Goal: Task Accomplishment & Management: Complete application form

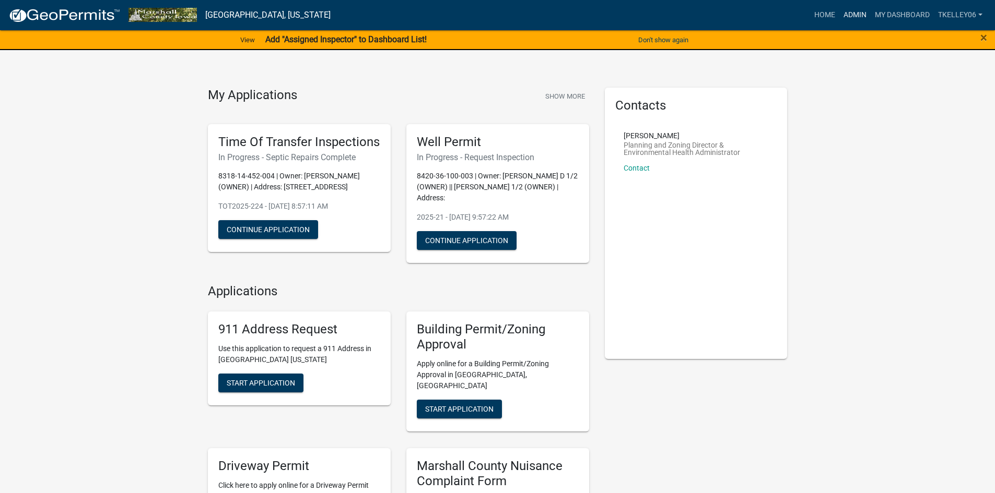
click at [856, 15] on link "Admin" at bounding box center [854, 15] width 31 height 20
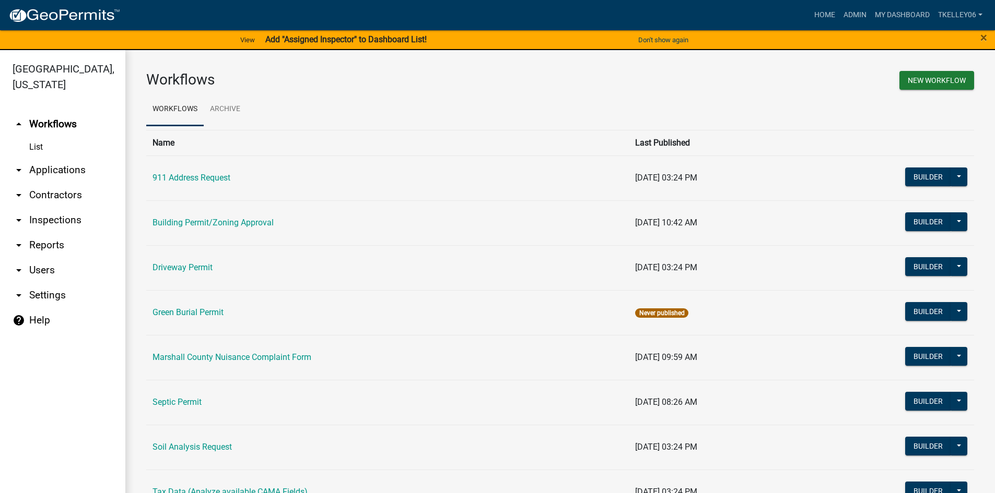
click at [181, 225] on link "Building Permit/Zoning Approval" at bounding box center [212, 223] width 121 height 10
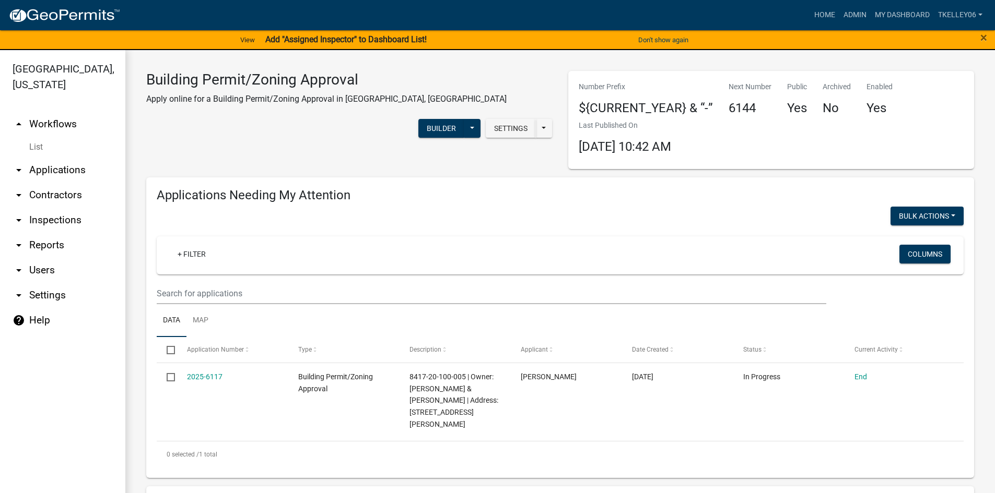
select select "3: 100"
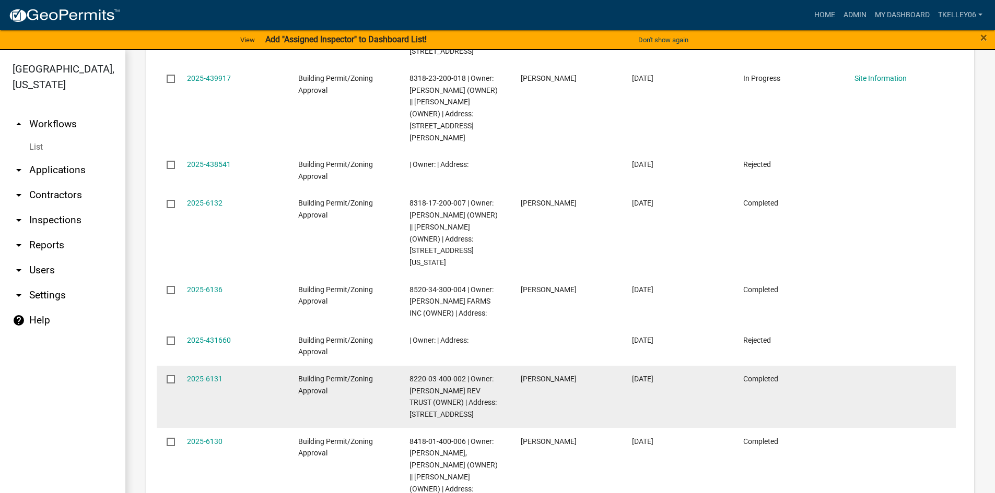
scroll to position [1514, 0]
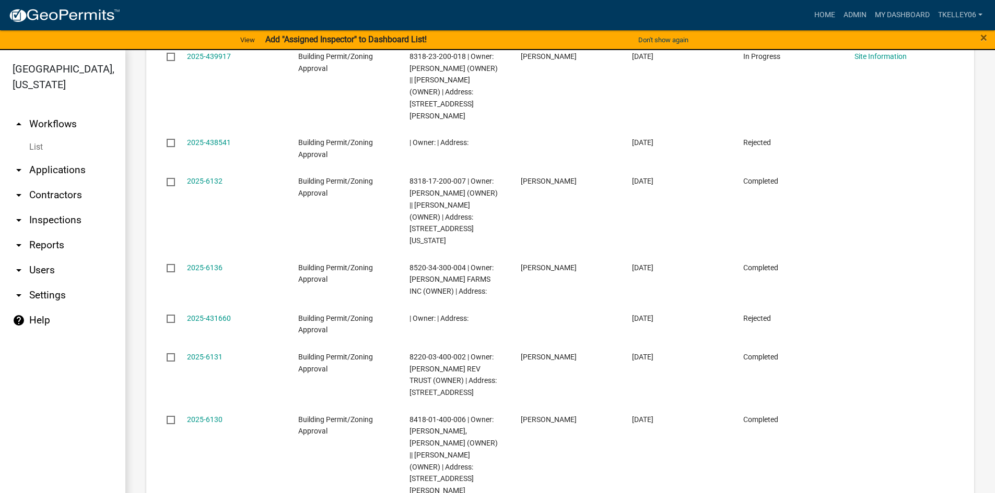
click at [45, 160] on link "arrow_drop_down Applications" at bounding box center [62, 170] width 125 height 25
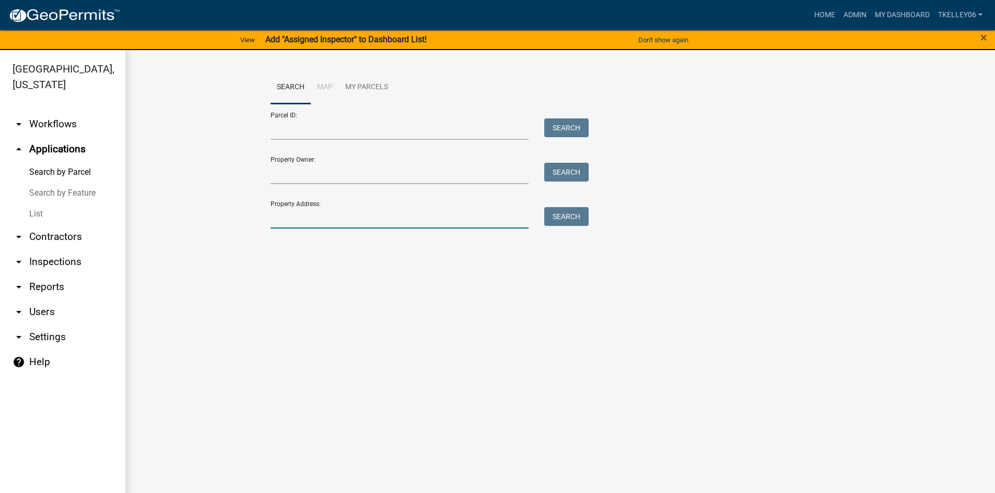
click at [315, 215] on input "Property Address:" at bounding box center [399, 217] width 258 height 21
type input "2"
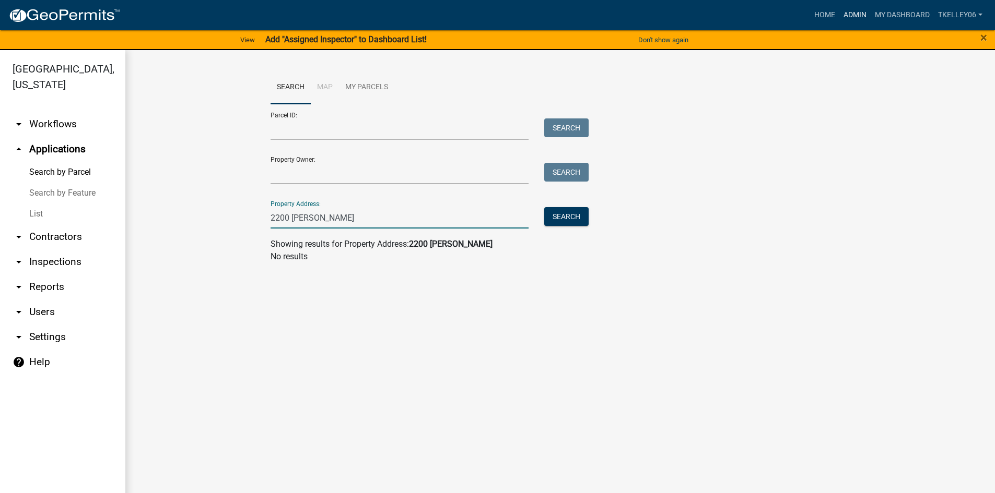
type input "2200 summitt"
click at [850, 10] on link "Admin" at bounding box center [854, 15] width 31 height 20
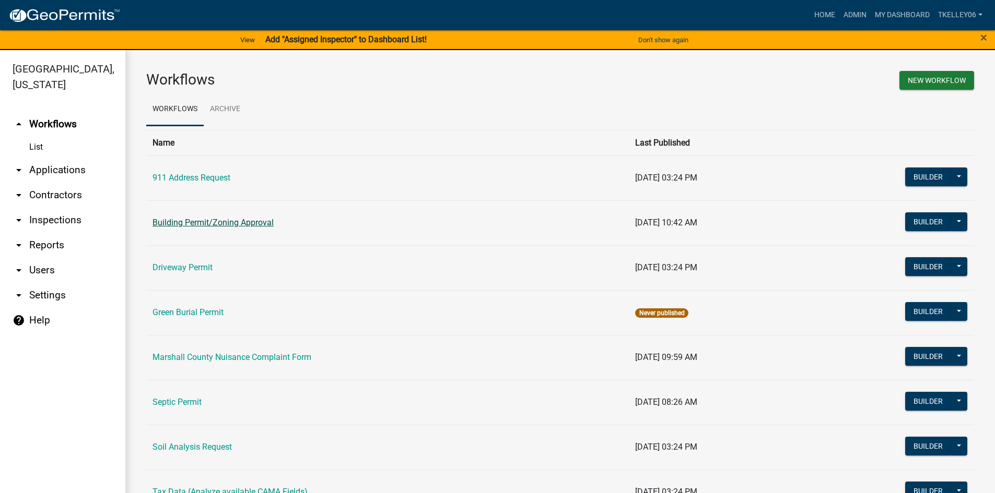
click at [194, 221] on link "Building Permit/Zoning Approval" at bounding box center [212, 223] width 121 height 10
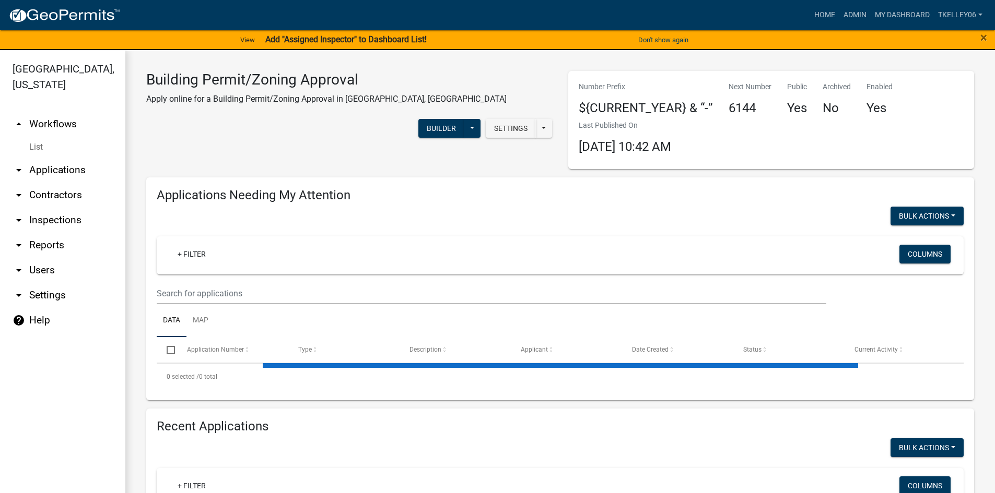
select select "3: 100"
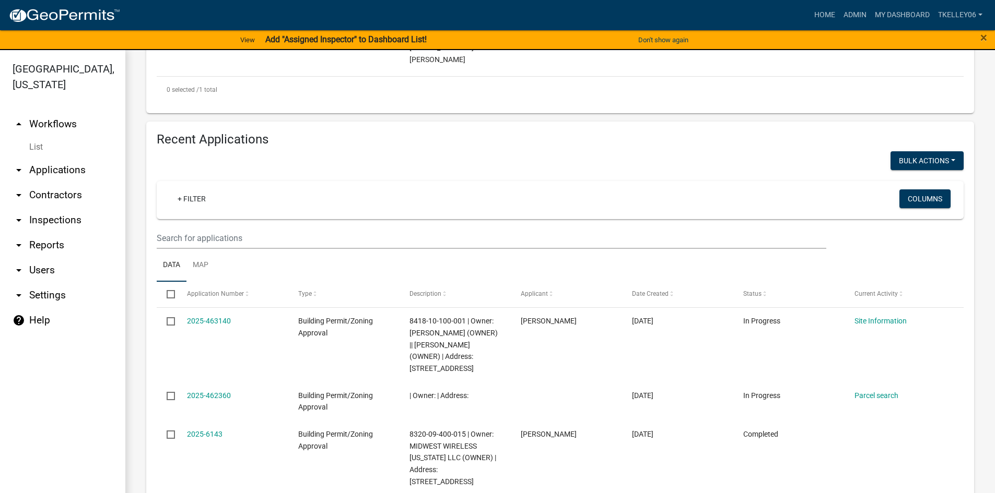
scroll to position [366, 0]
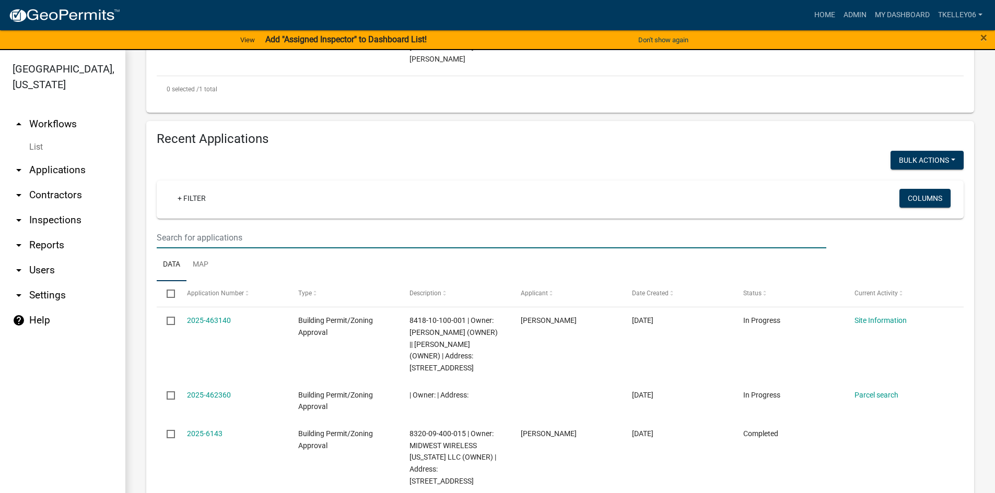
drag, startPoint x: 242, startPoint y: 229, endPoint x: 235, endPoint y: 205, distance: 24.3
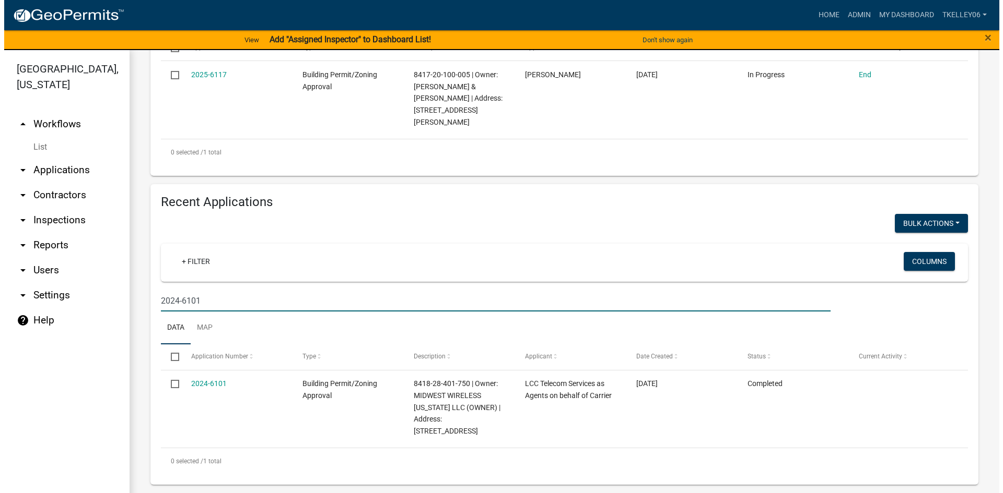
scroll to position [279, 0]
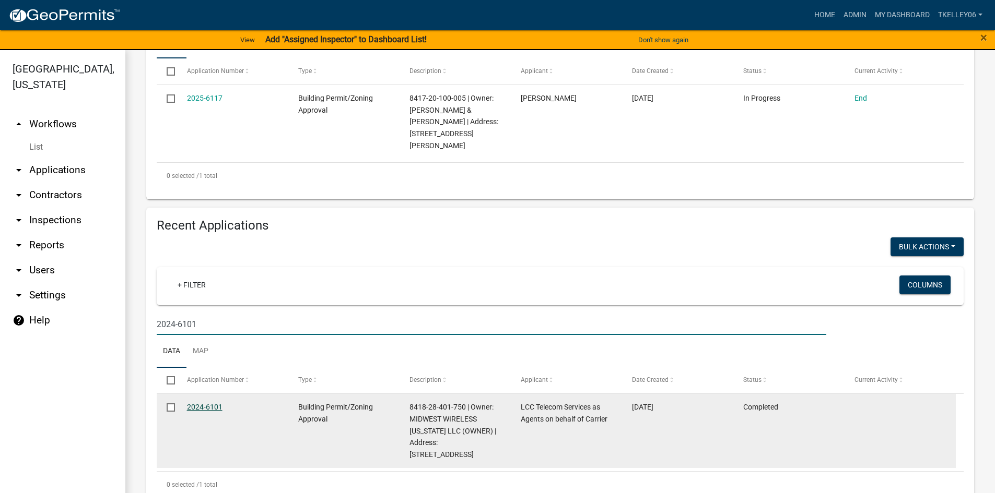
type input "2024-6101"
click at [216, 403] on link "2024-6101" at bounding box center [205, 407] width 36 height 8
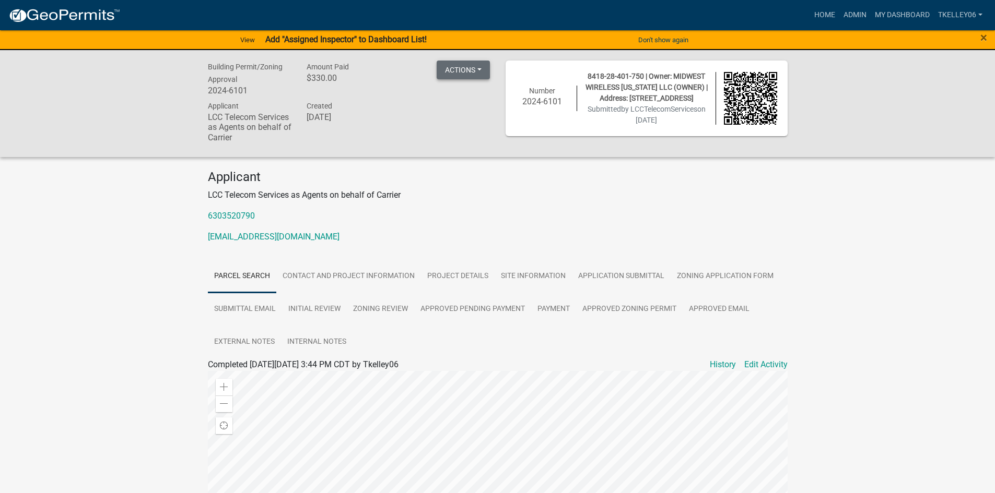
click at [466, 70] on button "Actions" at bounding box center [463, 70] width 53 height 19
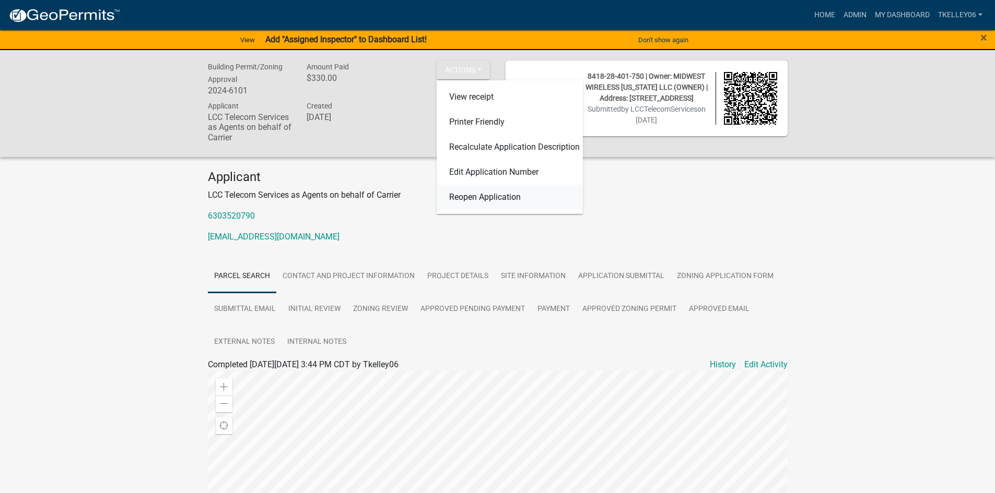
click at [485, 197] on link "Reopen Application" at bounding box center [510, 197] width 146 height 25
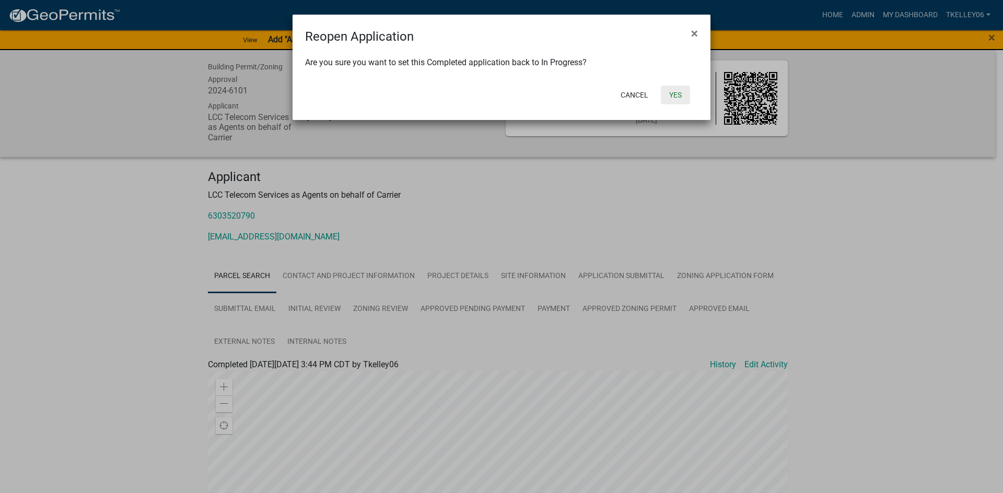
click at [676, 98] on button "Yes" at bounding box center [675, 95] width 29 height 19
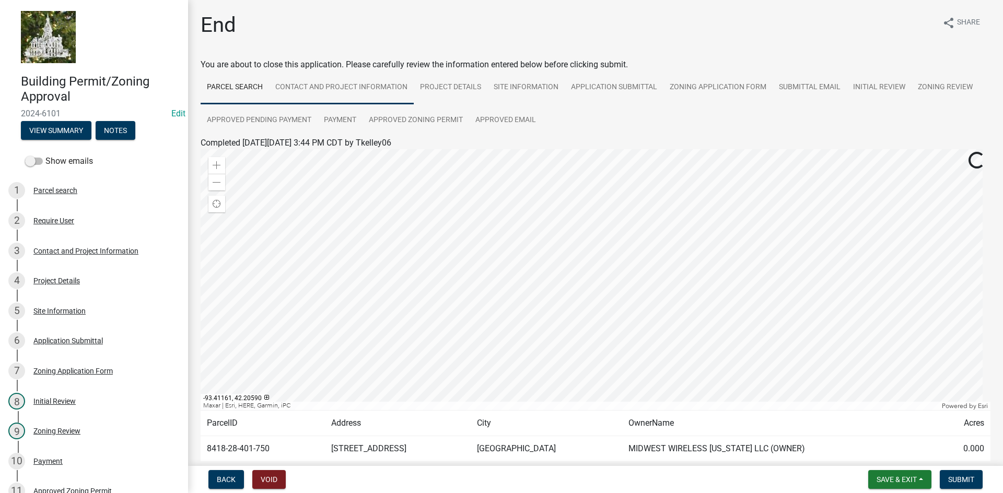
click at [341, 81] on link "Contact and Project Information" at bounding box center [341, 87] width 145 height 33
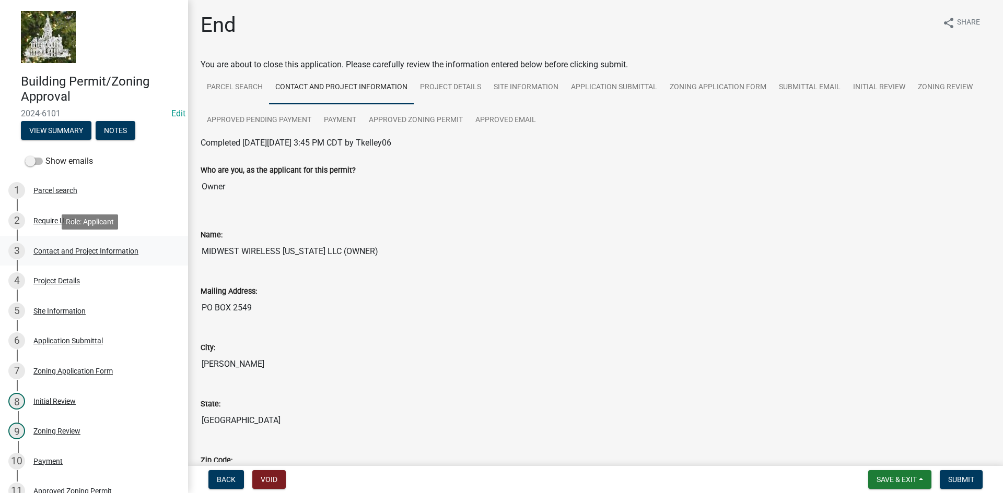
click at [55, 255] on div "3 Contact and Project Information" at bounding box center [89, 251] width 163 height 17
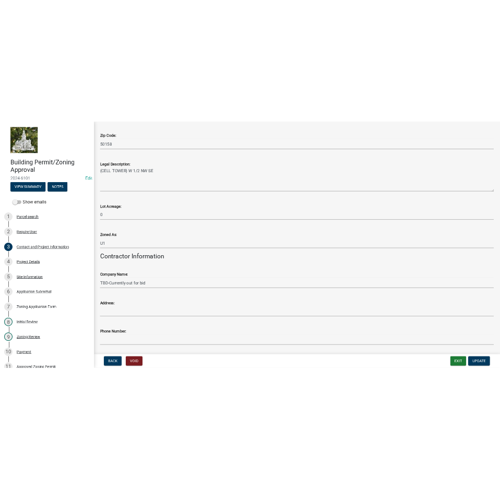
scroll to position [876, 0]
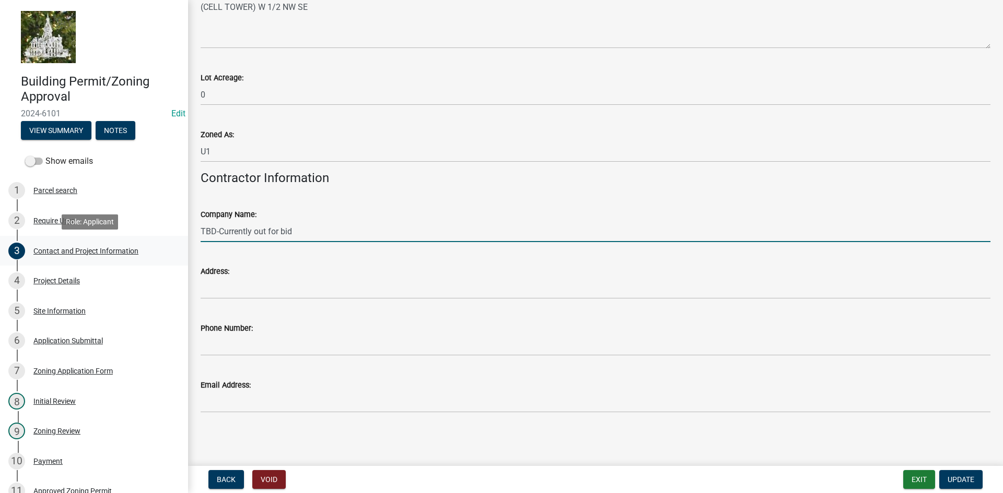
drag, startPoint x: 303, startPoint y: 233, endPoint x: 137, endPoint y: 240, distance: 166.2
click at [137, 240] on div "Building Permit/Zoning Approval 2024-6101 Edit View Summary Notes Show emails 1…" at bounding box center [501, 246] width 1003 height 493
type input "Murphy Tower Service"
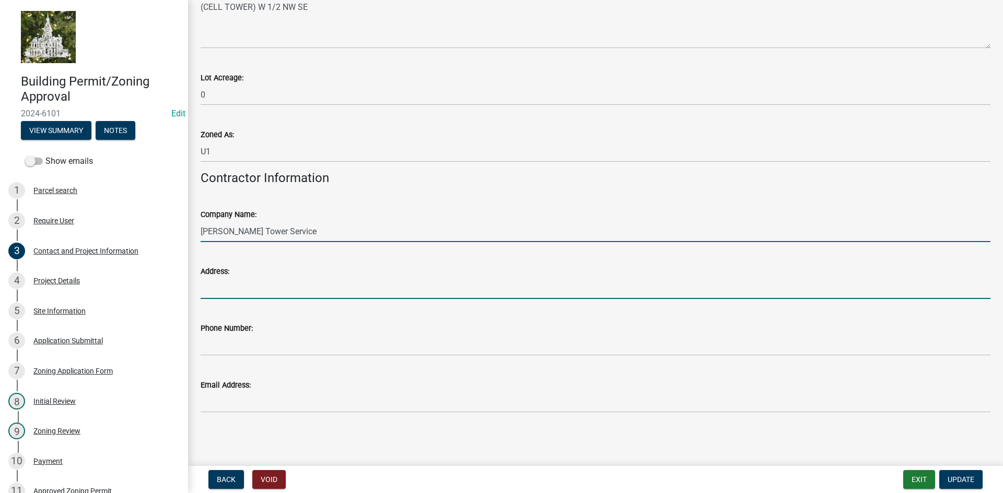
click at [254, 290] on input "Address:" at bounding box center [595, 288] width 789 height 21
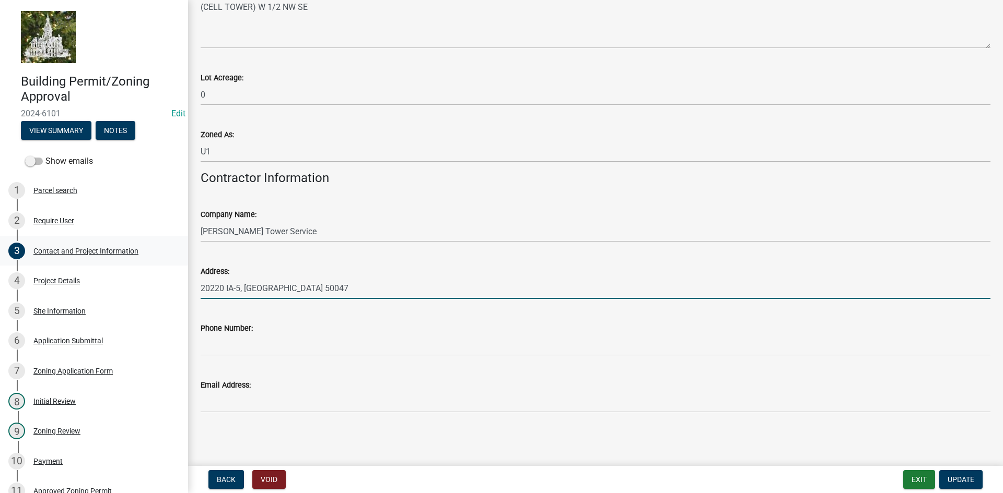
type input "20220 IA-5, Carlisle IA 50047"
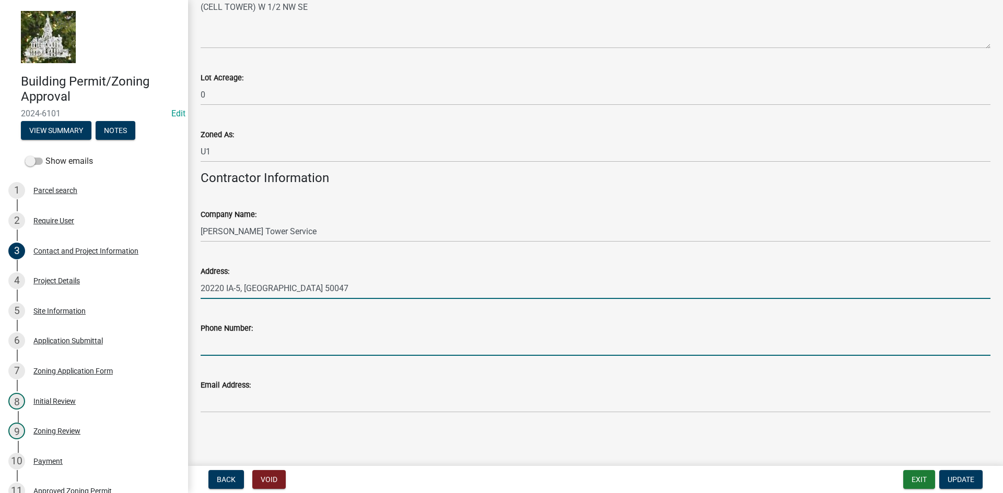
click at [227, 353] on input "Phone Number:" at bounding box center [595, 345] width 789 height 21
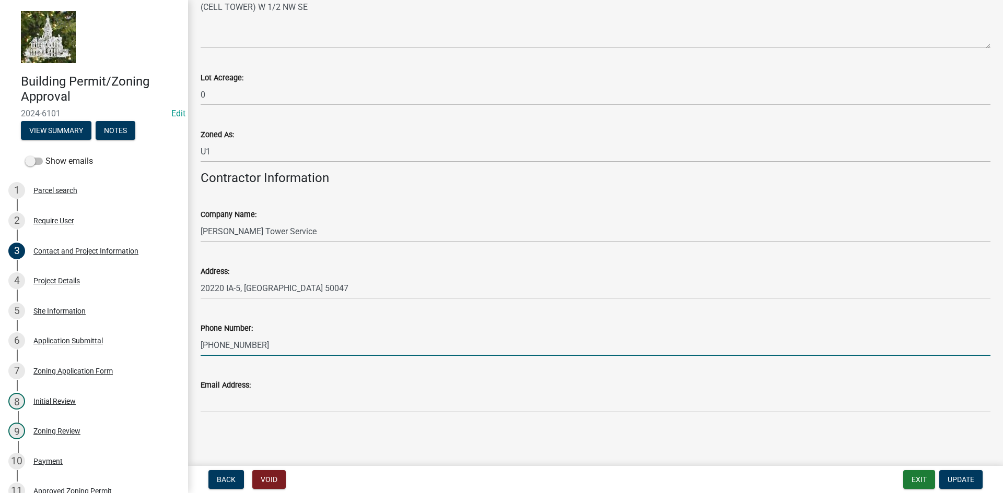
type input "515-729-4171"
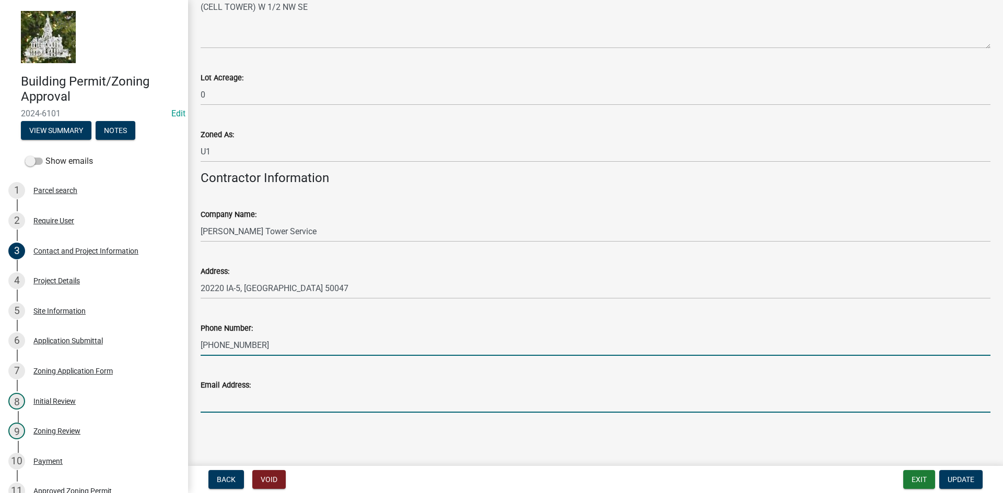
click at [246, 406] on input "Email Address:" at bounding box center [595, 402] width 789 height 21
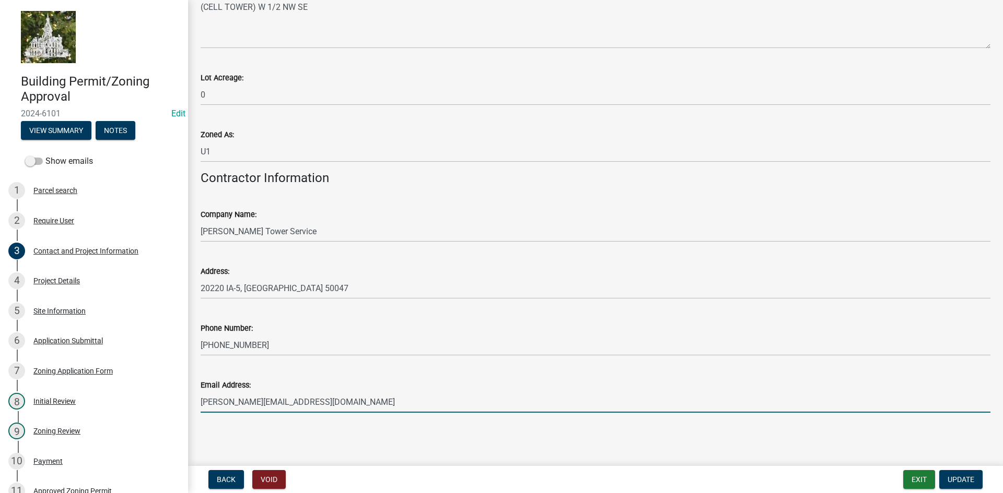
click at [216, 407] on input "chris@murphytower.com" at bounding box center [595, 402] width 789 height 21
type input "chrisp@murphytower.com"
click at [951, 478] on span "Update" at bounding box center [960, 480] width 27 height 8
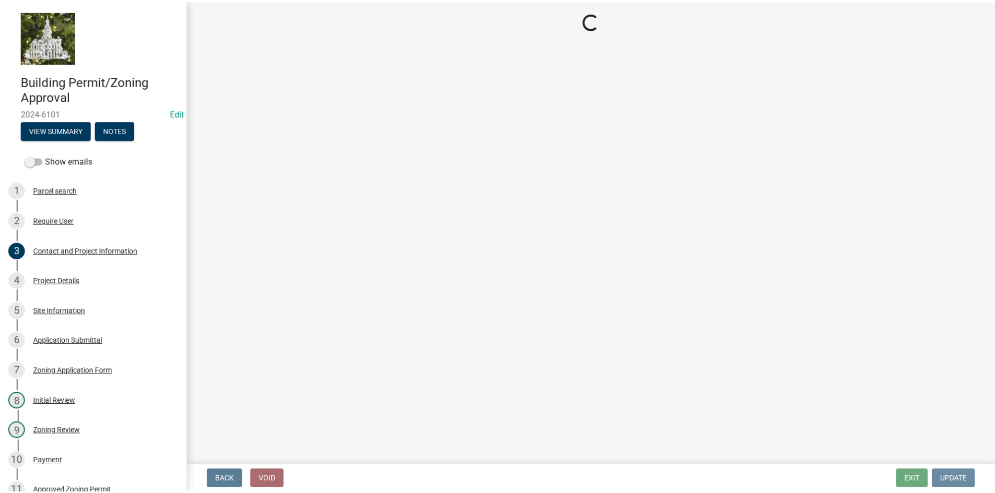
scroll to position [0, 0]
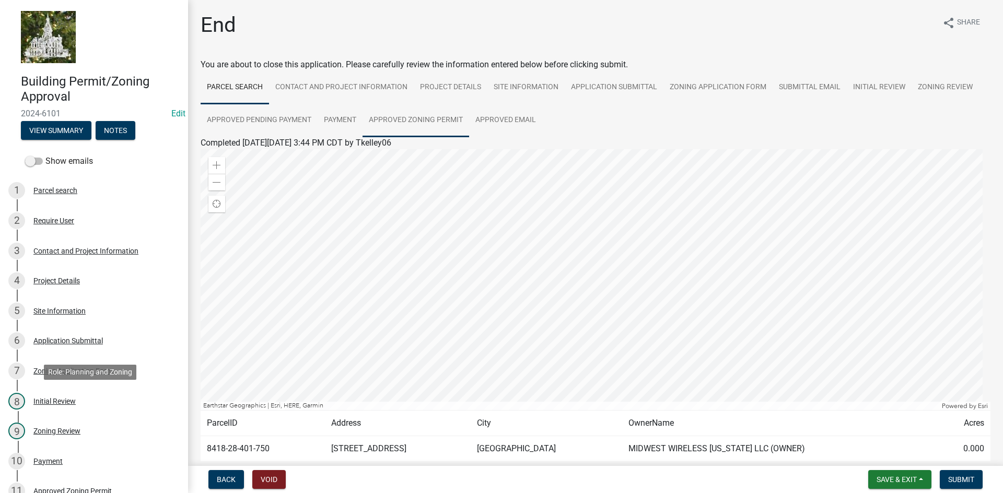
click at [418, 116] on link "Approved Zoning Permit" at bounding box center [415, 120] width 107 height 33
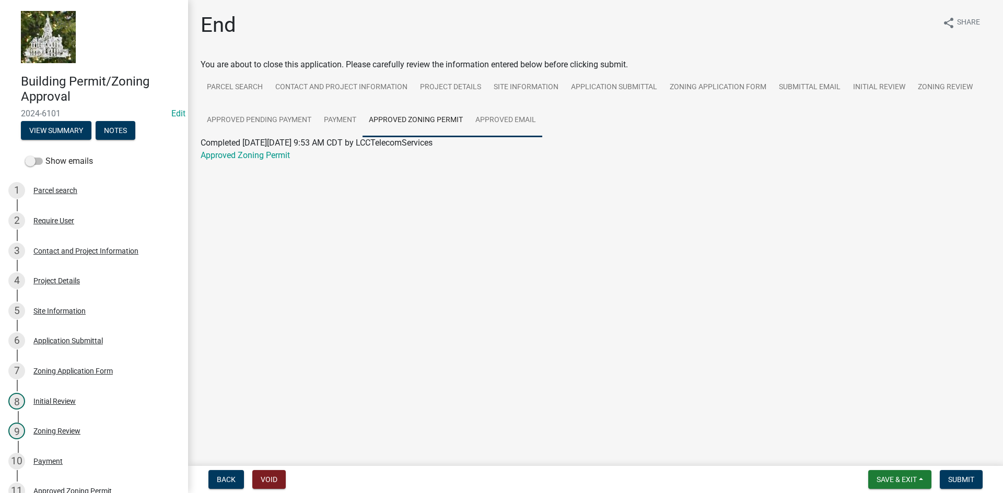
click at [496, 116] on link "Approved Email" at bounding box center [505, 120] width 73 height 33
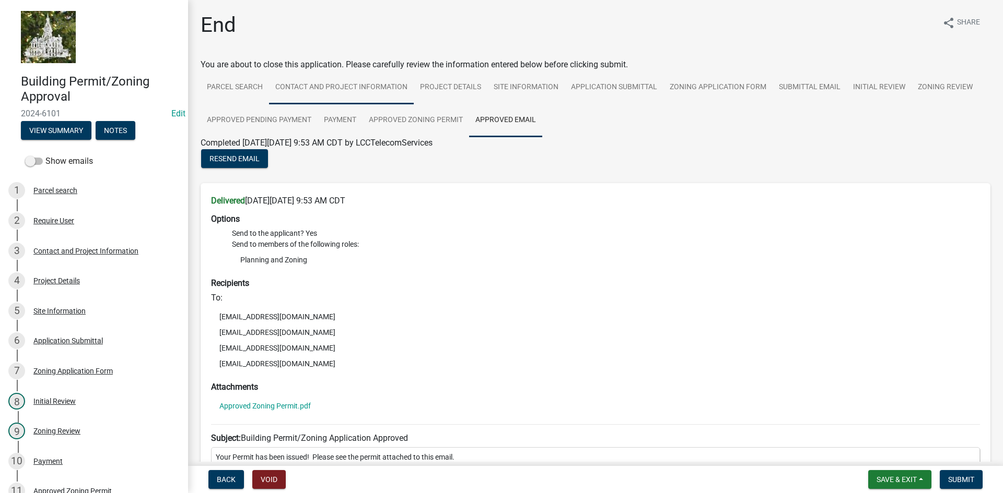
click at [320, 89] on link "Contact and Project Information" at bounding box center [341, 87] width 145 height 33
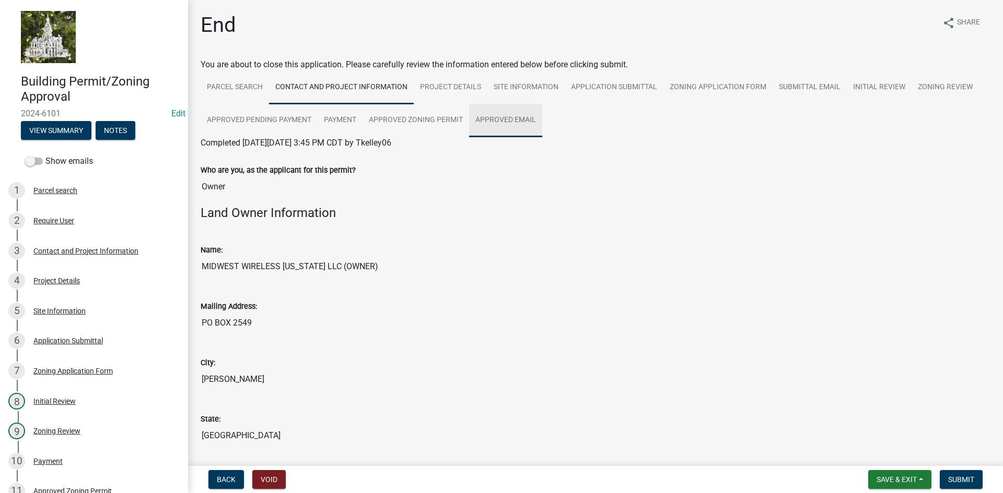
click at [493, 116] on link "Approved Email" at bounding box center [505, 120] width 73 height 33
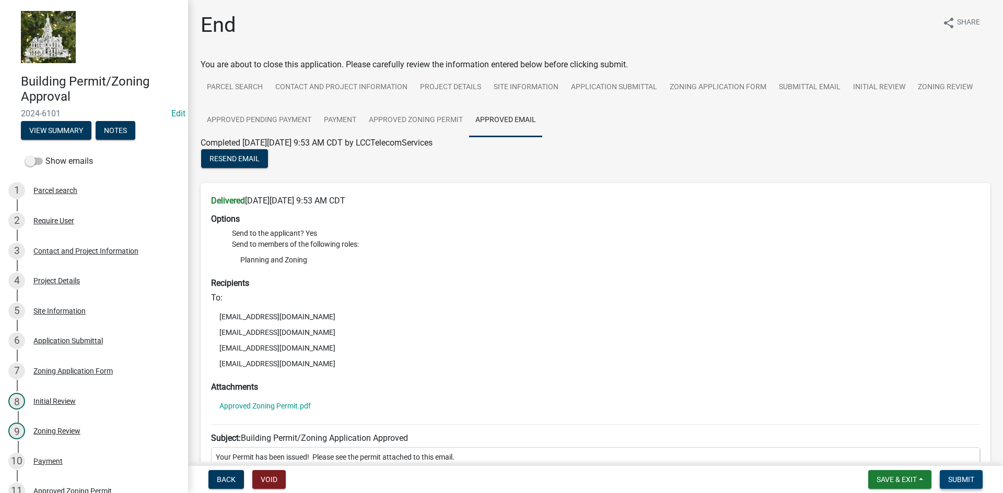
click at [956, 480] on span "Submit" at bounding box center [961, 480] width 26 height 8
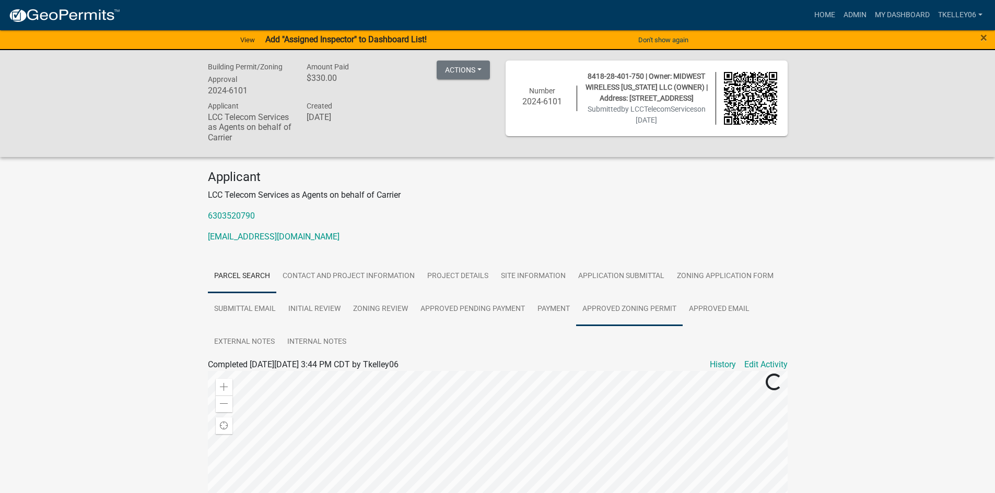
click at [629, 309] on link "Approved Zoning Permit" at bounding box center [629, 309] width 107 height 33
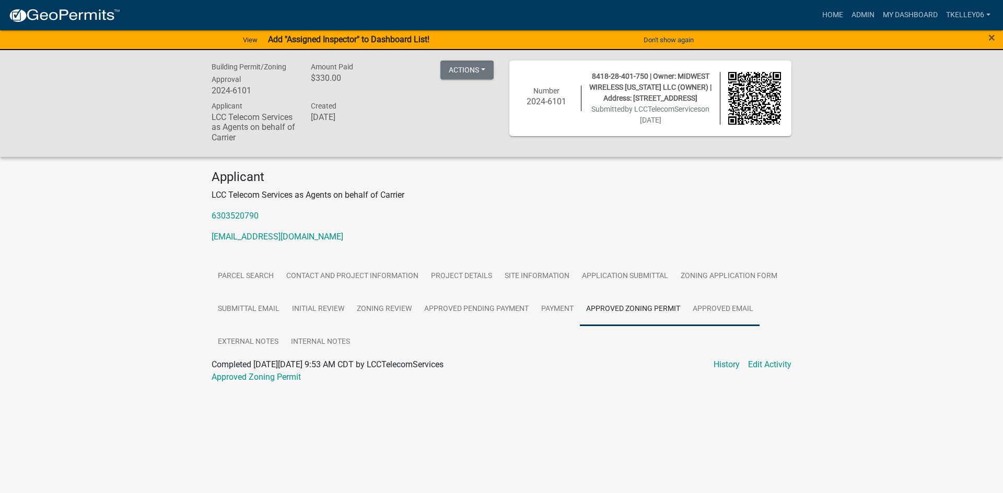
click at [729, 305] on link "Approved Email" at bounding box center [722, 309] width 73 height 33
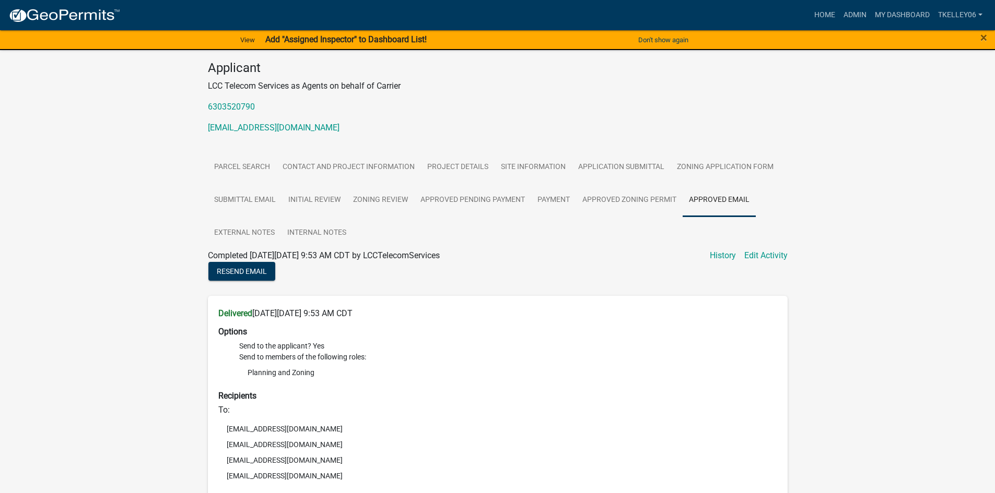
scroll to position [157, 0]
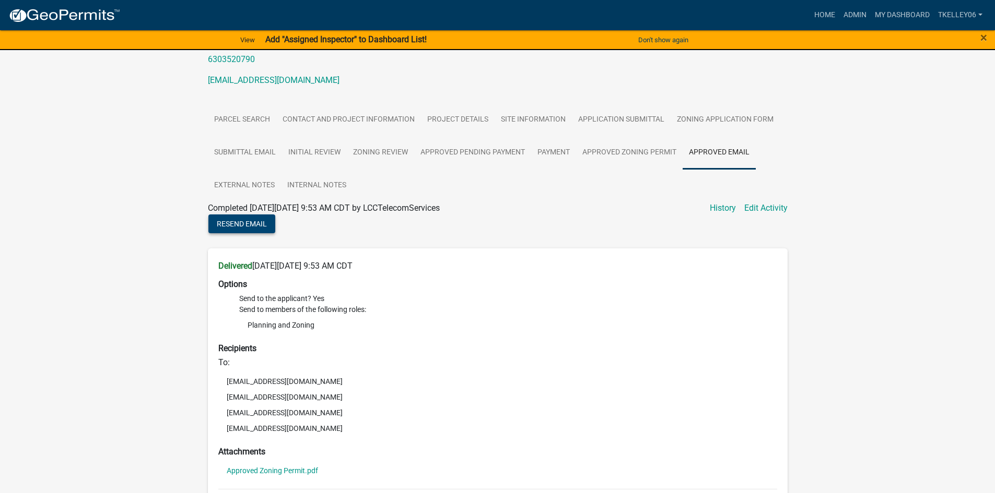
click at [249, 223] on span "Resend Email" at bounding box center [242, 223] width 50 height 8
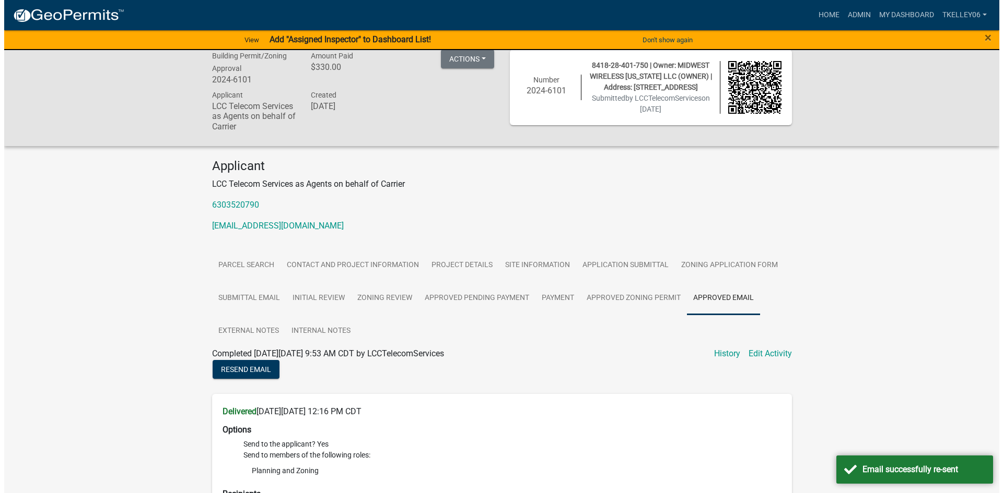
scroll to position [0, 0]
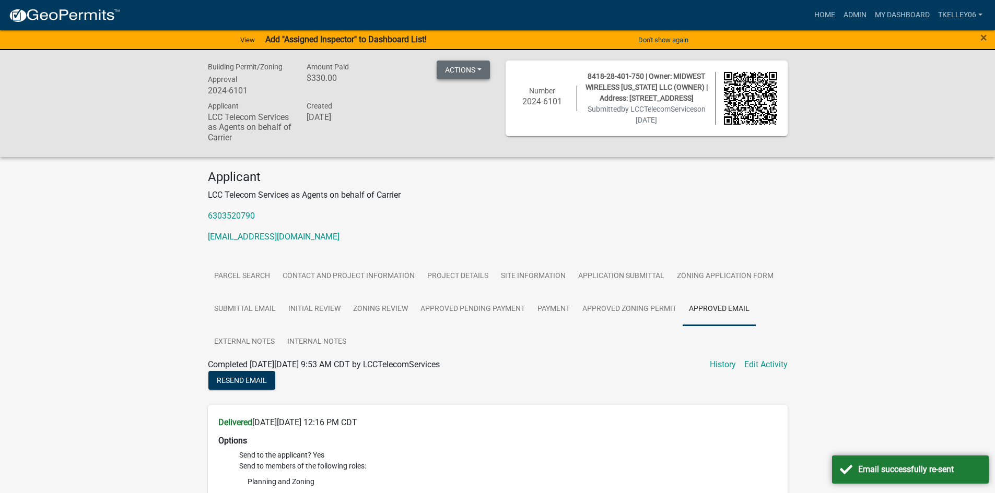
click at [465, 68] on button "Actions" at bounding box center [463, 70] width 53 height 19
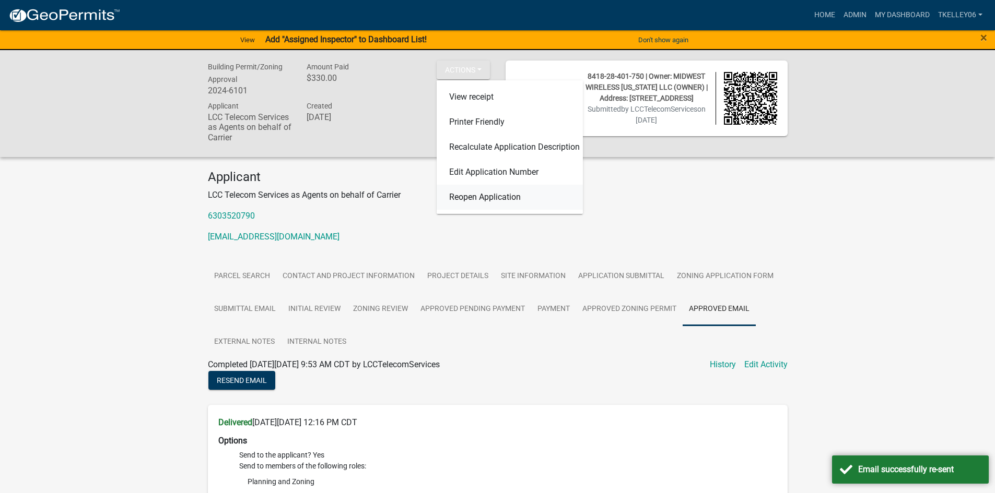
click at [484, 198] on link "Reopen Application" at bounding box center [510, 197] width 146 height 25
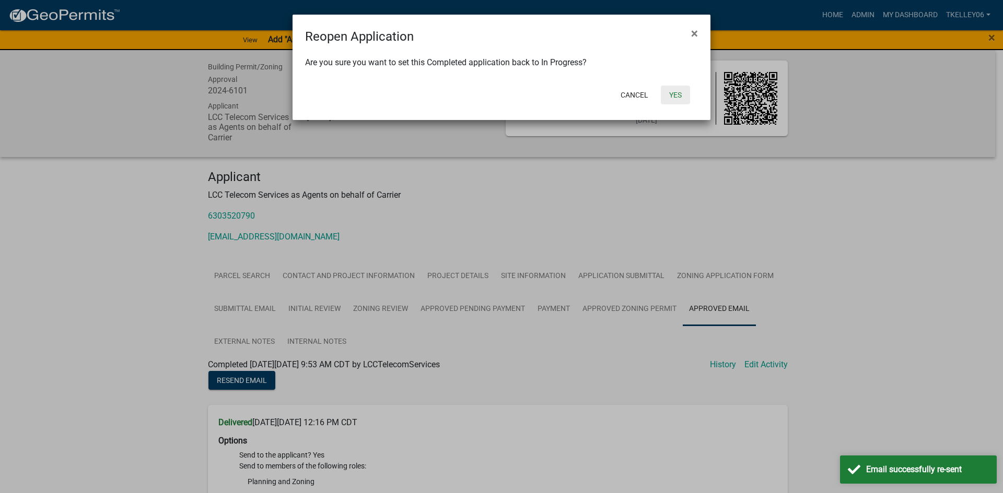
click at [671, 97] on button "Yes" at bounding box center [675, 95] width 29 height 19
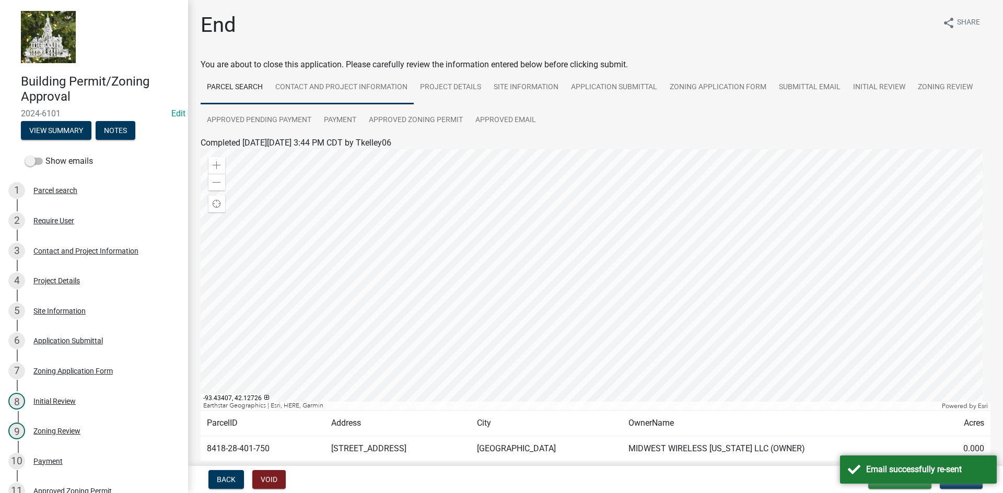
click at [359, 86] on link "Contact and Project Information" at bounding box center [341, 87] width 145 height 33
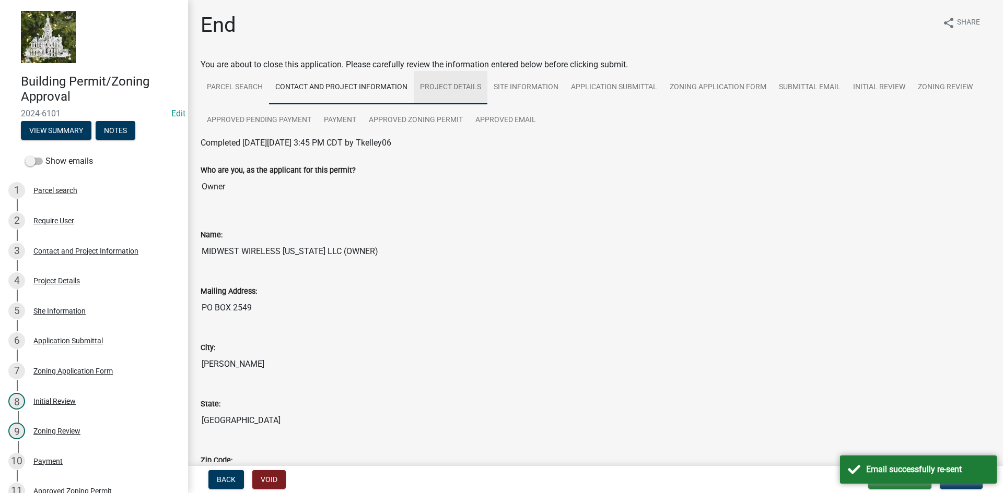
click at [448, 87] on link "Project Details" at bounding box center [451, 87] width 74 height 33
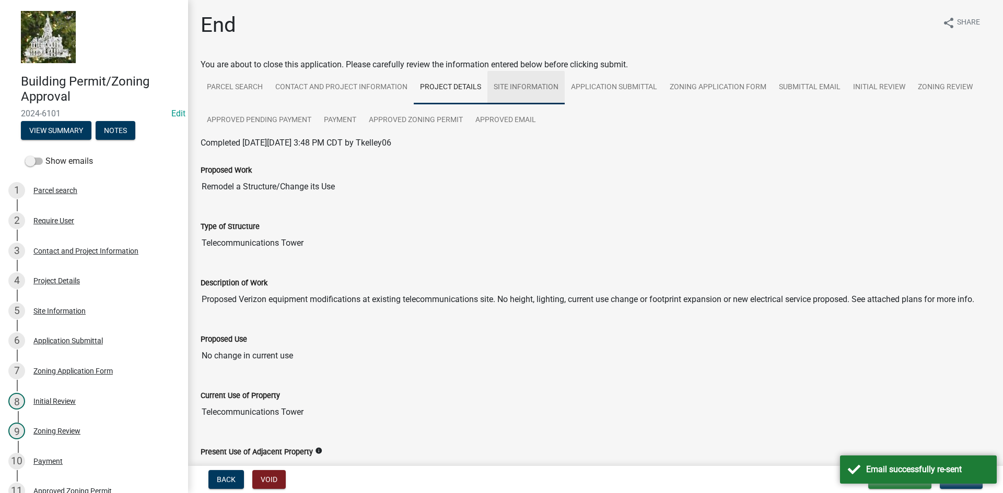
click at [515, 88] on link "Site Information" at bounding box center [525, 87] width 77 height 33
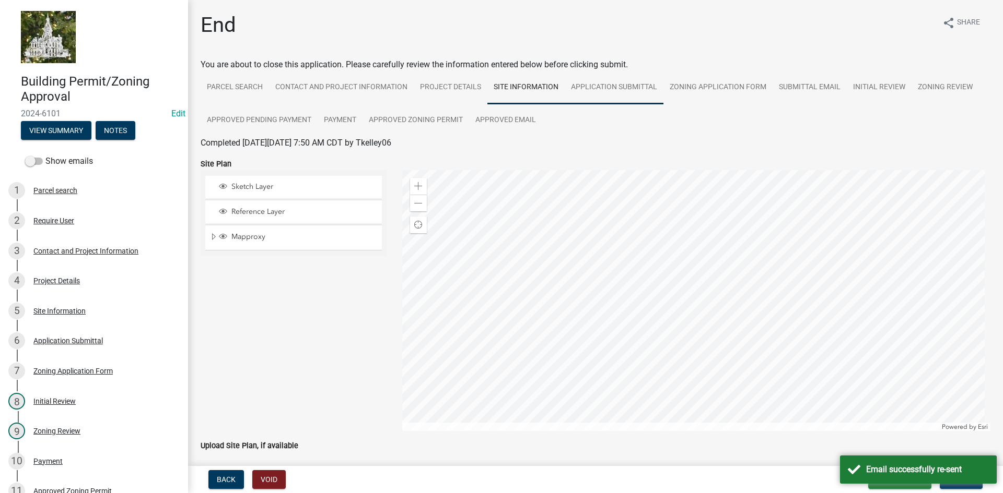
click at [594, 83] on link "Application Submittal" at bounding box center [613, 87] width 99 height 33
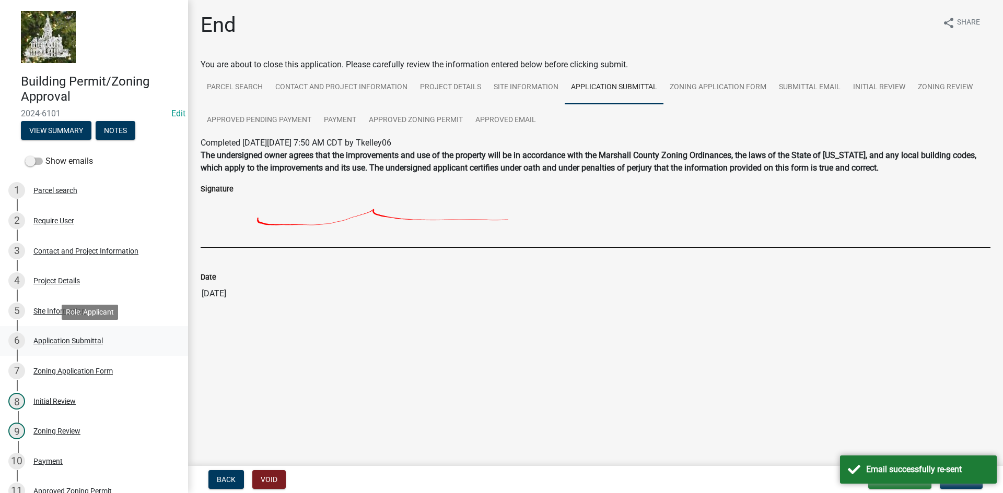
click at [63, 343] on div "Application Submittal" at bounding box center [67, 340] width 69 height 7
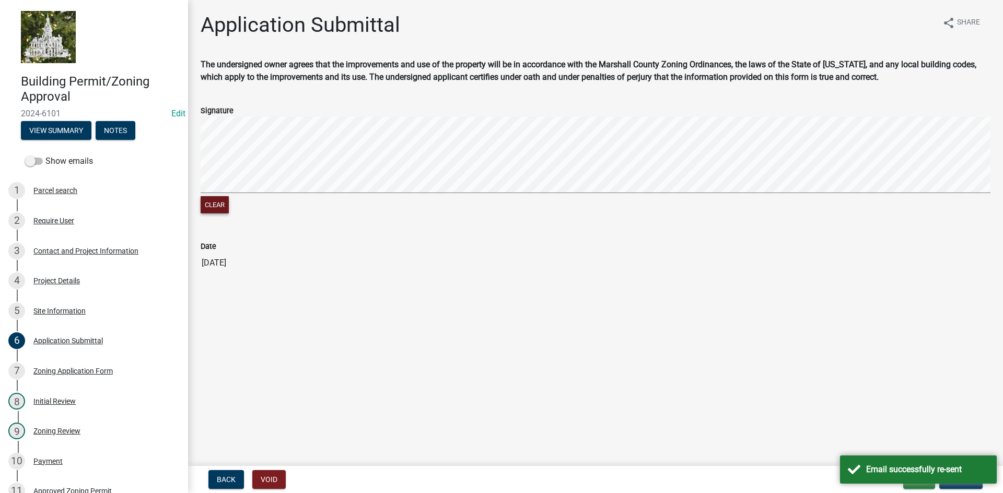
click at [206, 201] on button "Clear" at bounding box center [215, 204] width 28 height 17
click at [538, 108] on form "Signature Clear" at bounding box center [595, 154] width 789 height 124
click at [855, 470] on div "Email successfully re-sent" at bounding box center [918, 470] width 157 height 28
click at [952, 481] on span "Update" at bounding box center [960, 480] width 27 height 8
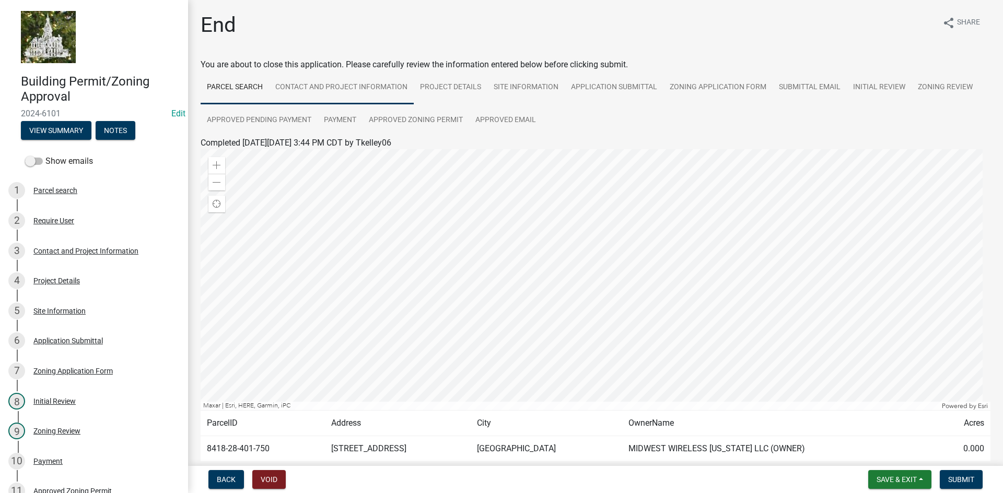
click at [336, 85] on link "Contact and Project Information" at bounding box center [341, 87] width 145 height 33
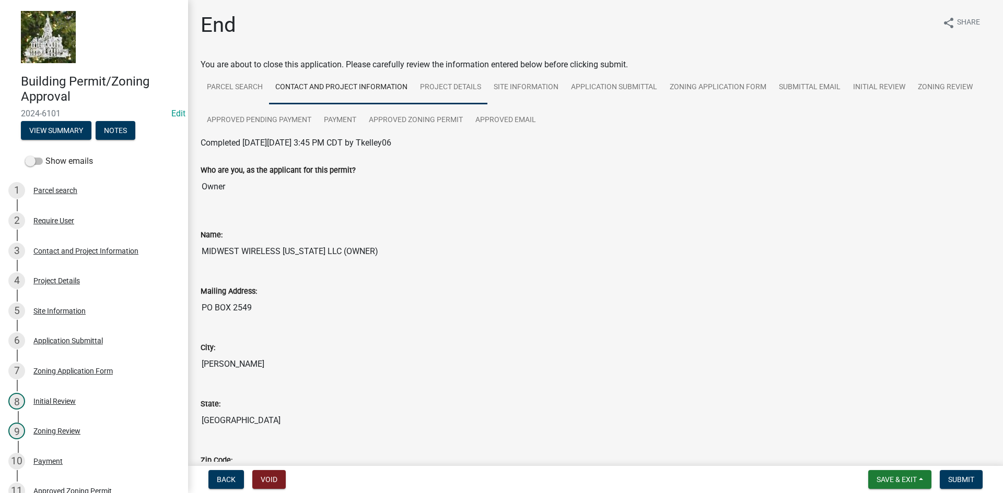
click at [454, 85] on link "Project Details" at bounding box center [451, 87] width 74 height 33
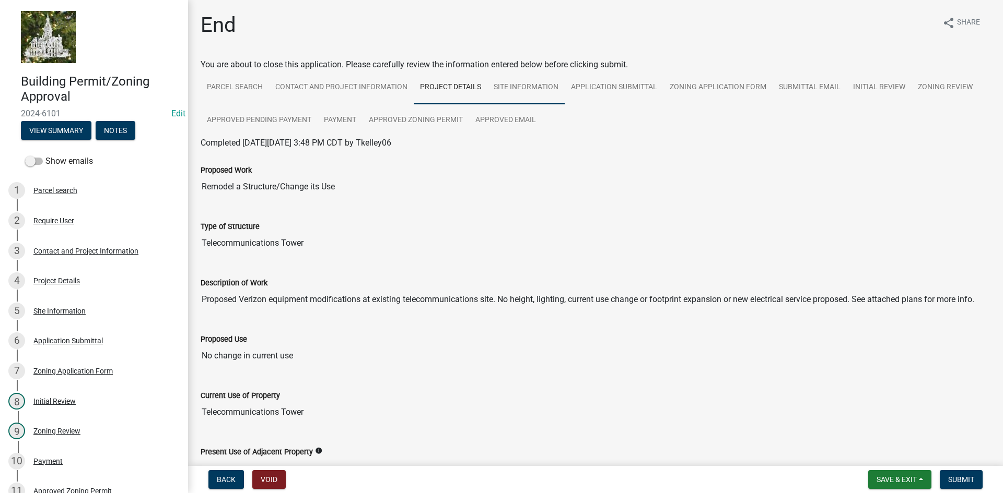
click at [517, 85] on link "Site Information" at bounding box center [525, 87] width 77 height 33
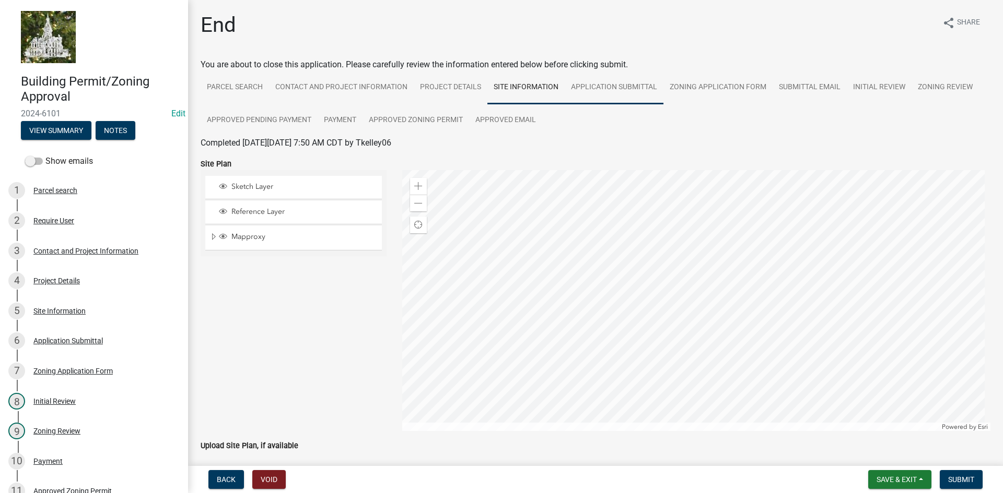
click at [590, 87] on link "Application Submittal" at bounding box center [613, 87] width 99 height 33
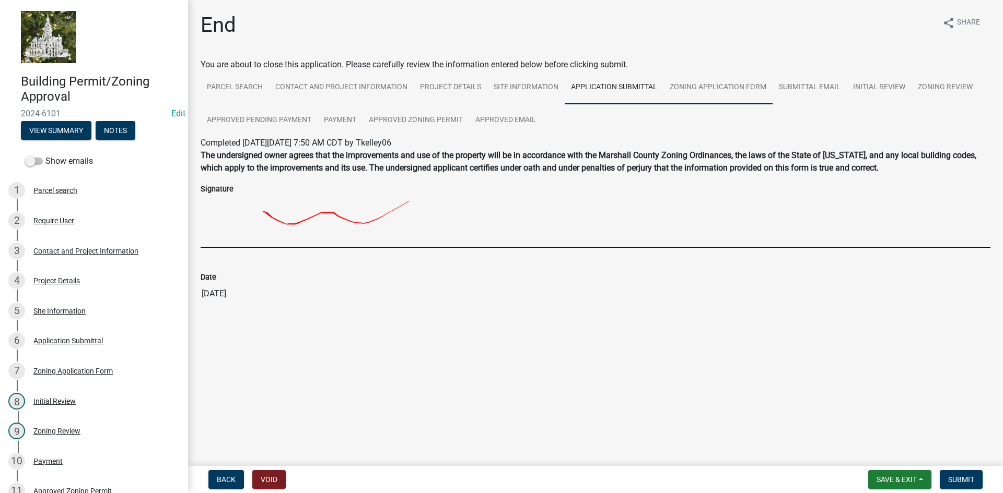
click at [693, 83] on link "Zoning Application Form" at bounding box center [717, 87] width 109 height 33
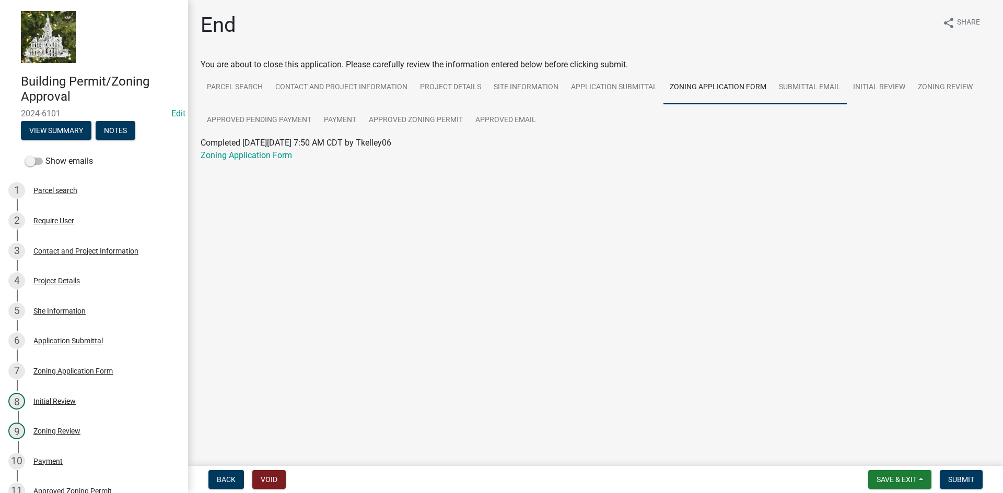
click at [821, 85] on link "Submittal Email" at bounding box center [809, 87] width 74 height 33
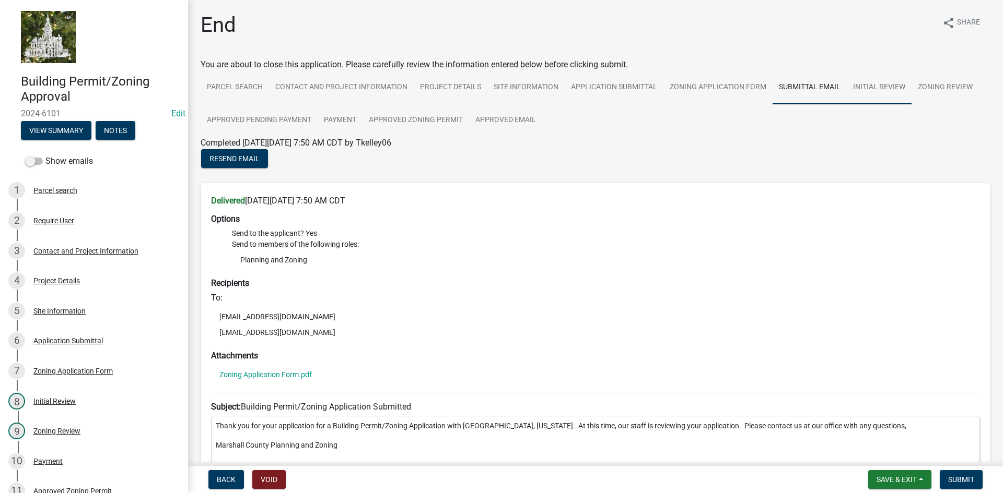
click at [879, 89] on link "Initial Review" at bounding box center [878, 87] width 65 height 33
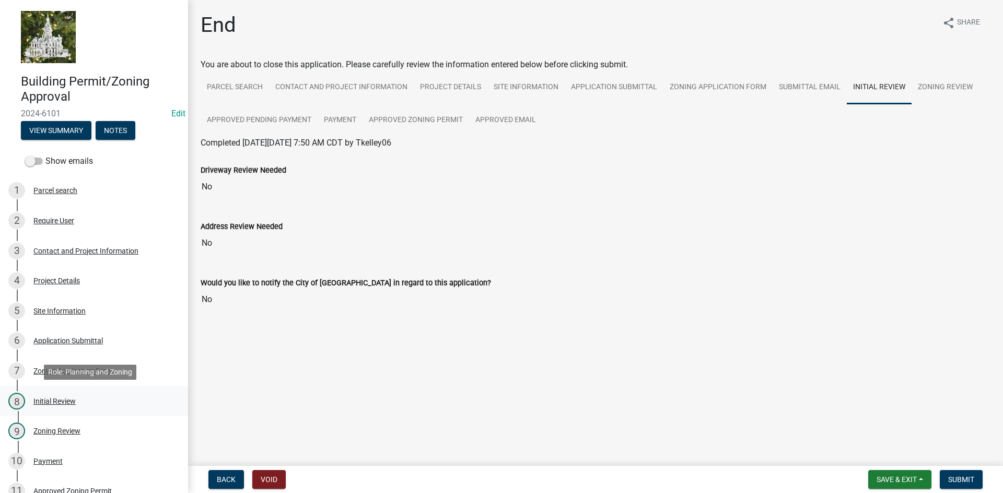
click at [63, 399] on div "Initial Review" at bounding box center [54, 401] width 42 height 7
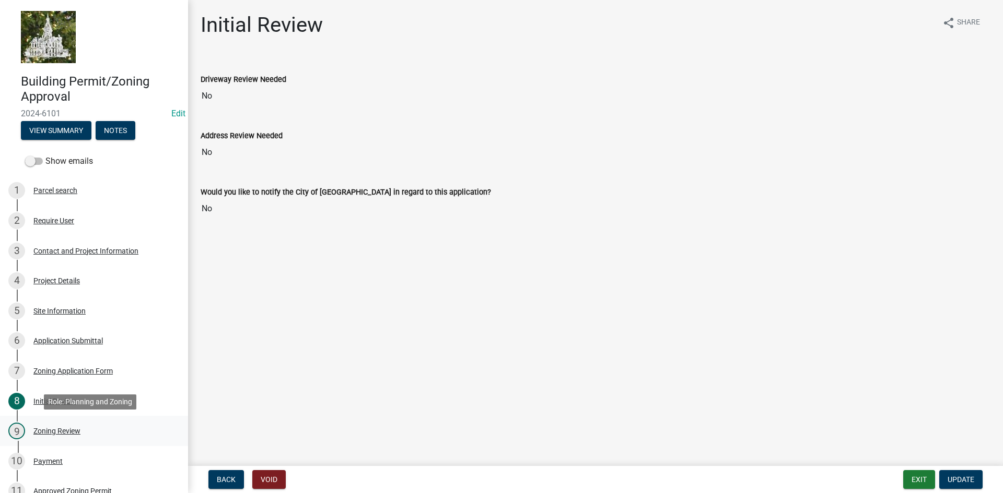
click at [55, 428] on div "Zoning Review" at bounding box center [56, 431] width 47 height 7
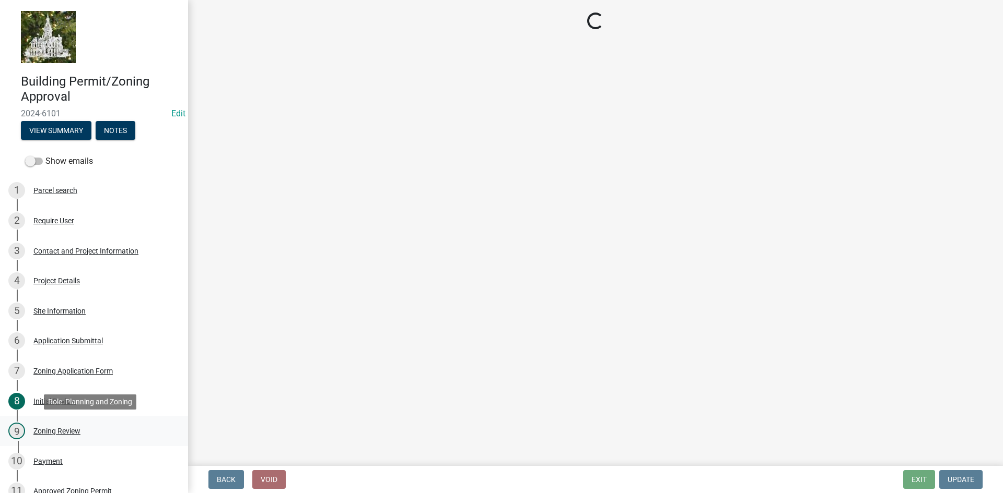
select select "61a96a0a-9003-40ca-83a4-3b4bdf05623d"
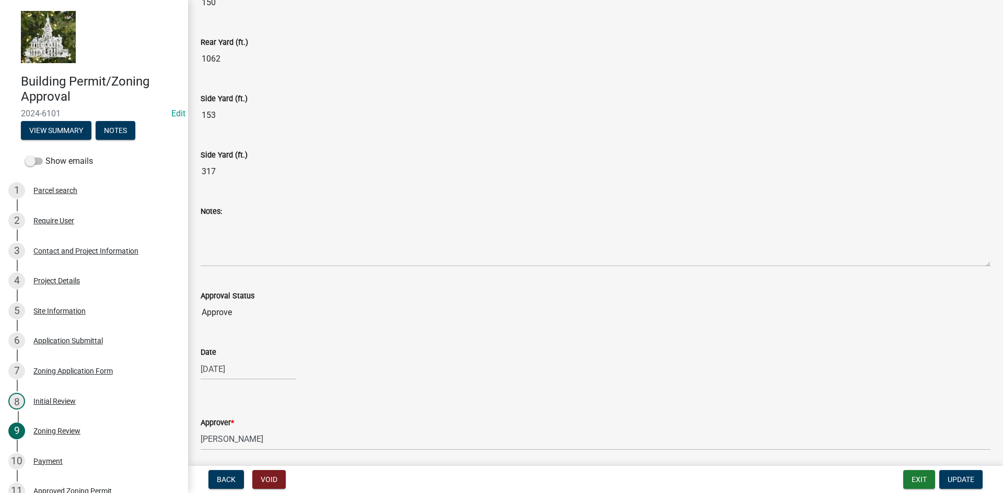
scroll to position [418, 0]
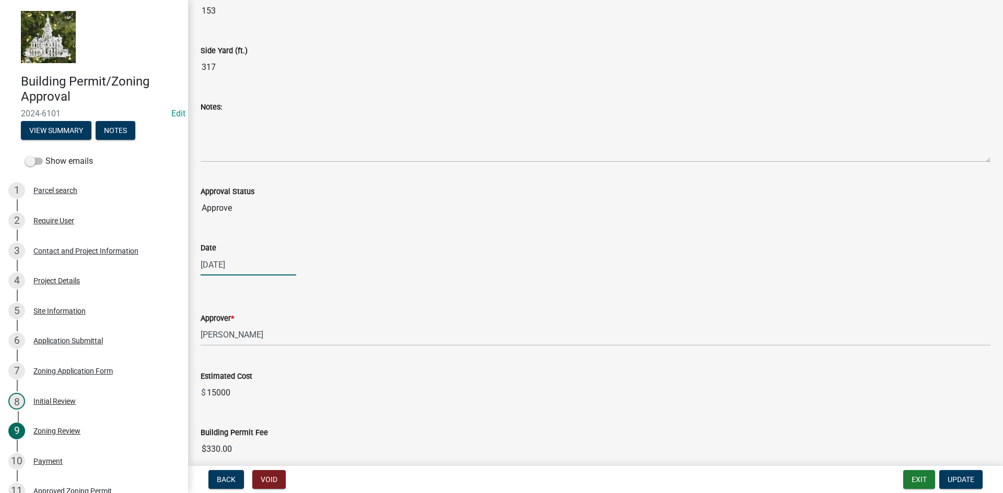
click at [216, 270] on div "09/27/2024" at bounding box center [249, 264] width 96 height 21
select select "9"
select select "2024"
click at [243, 288] on select "Jan Feb Mar Apr May Jun Jul Aug Sep Oct Nov Dec" at bounding box center [242, 287] width 42 height 16
select select "8"
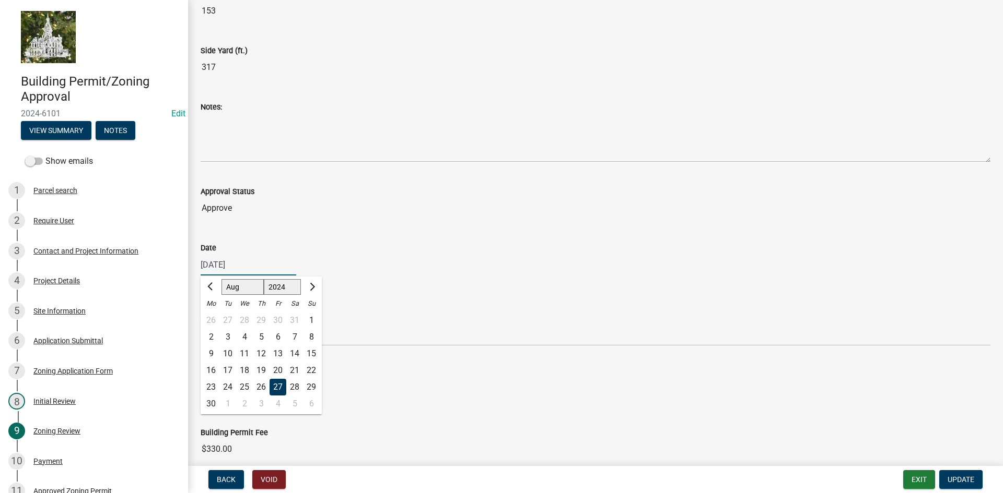
click at [221, 279] on select "Jan Feb Mar Apr May Jun Jul Aug Sep Oct Nov Dec" at bounding box center [242, 287] width 42 height 16
click at [229, 350] on div "13" at bounding box center [227, 354] width 17 height 17
type input "08/13/2024"
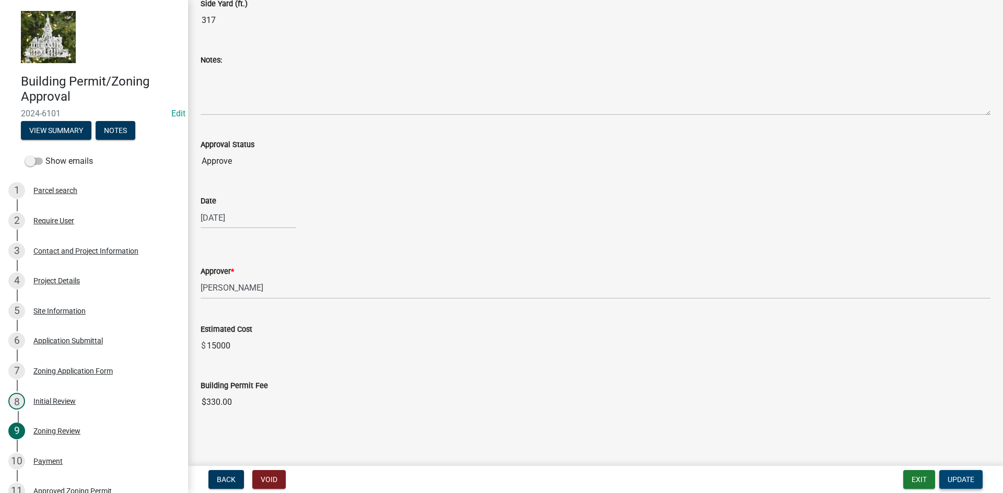
click at [957, 480] on span "Update" at bounding box center [960, 480] width 27 height 8
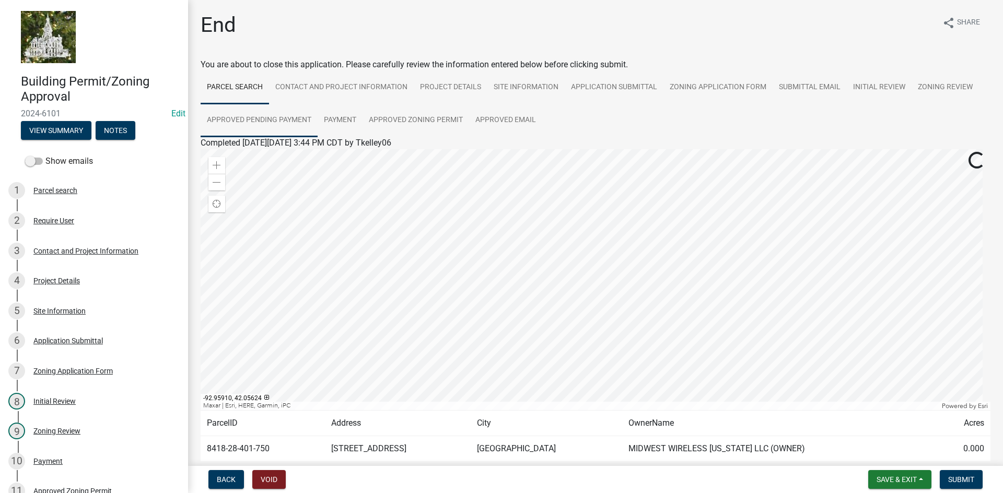
click at [262, 119] on link "Approved Pending Payment" at bounding box center [259, 120] width 117 height 33
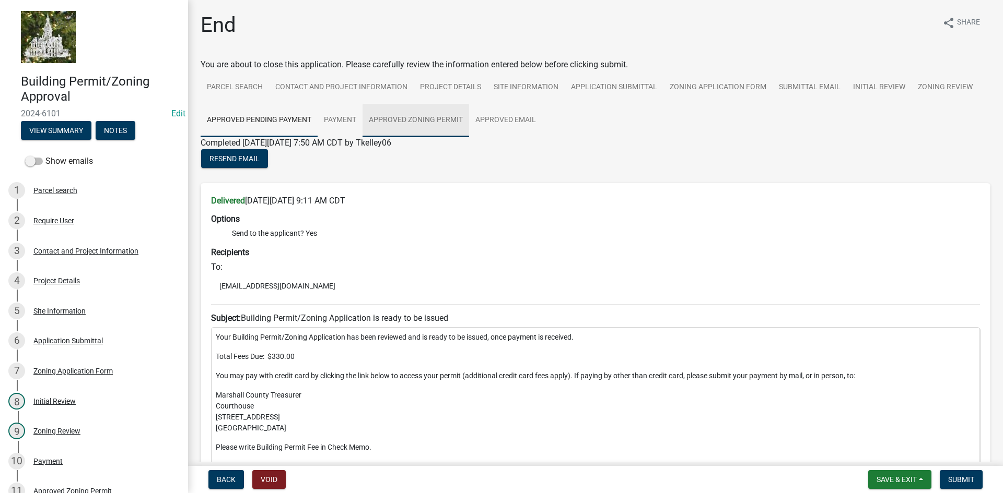
click at [430, 121] on link "Approved Zoning Permit" at bounding box center [415, 120] width 107 height 33
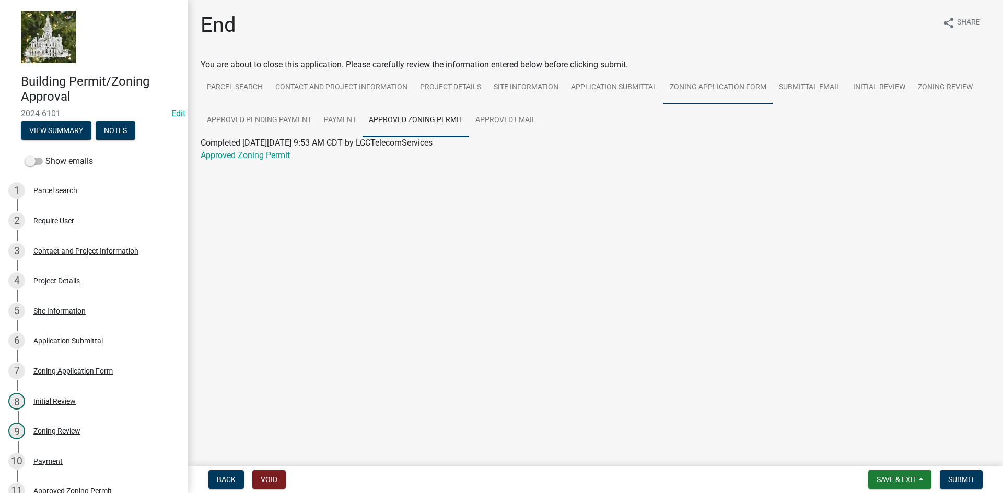
click at [732, 90] on link "Zoning Application Form" at bounding box center [717, 87] width 109 height 33
click at [801, 89] on link "Submittal Email" at bounding box center [809, 87] width 74 height 33
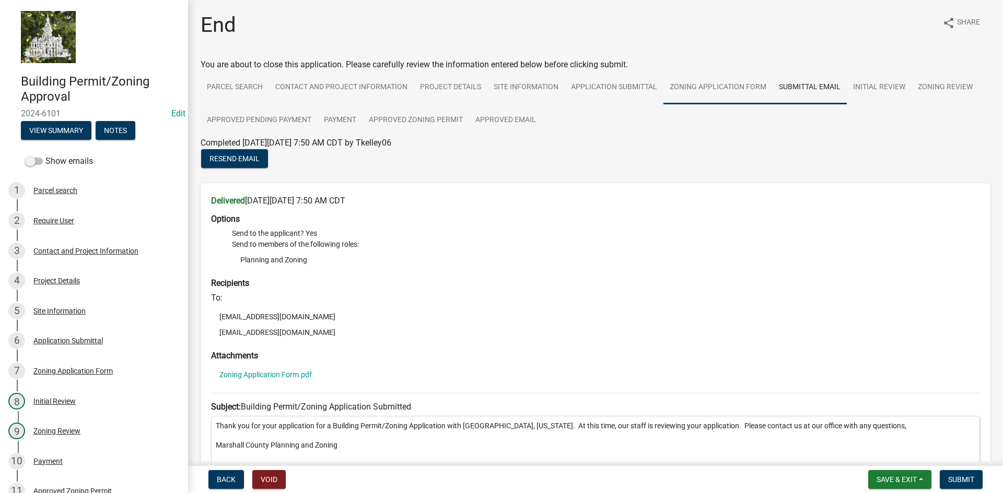
click at [685, 86] on link "Zoning Application Form" at bounding box center [717, 87] width 109 height 33
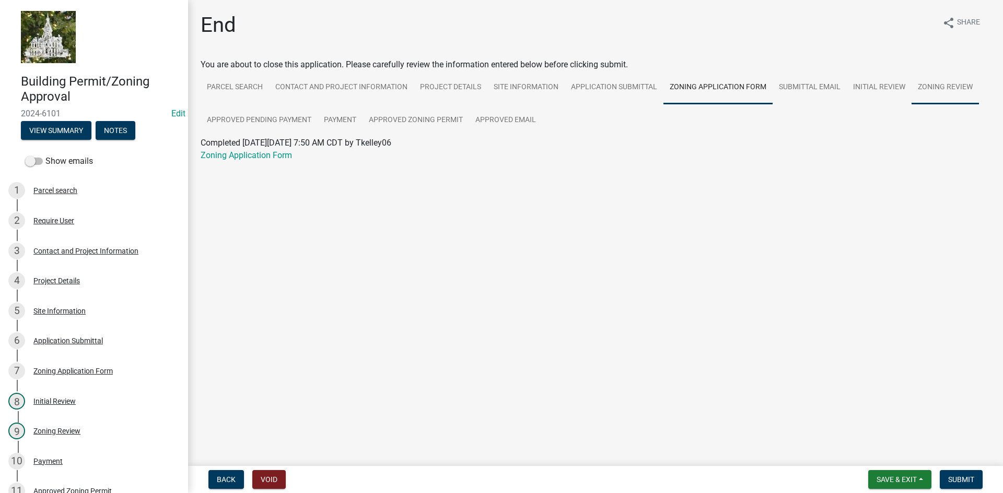
click at [948, 90] on link "Zoning Review" at bounding box center [944, 87] width 67 height 33
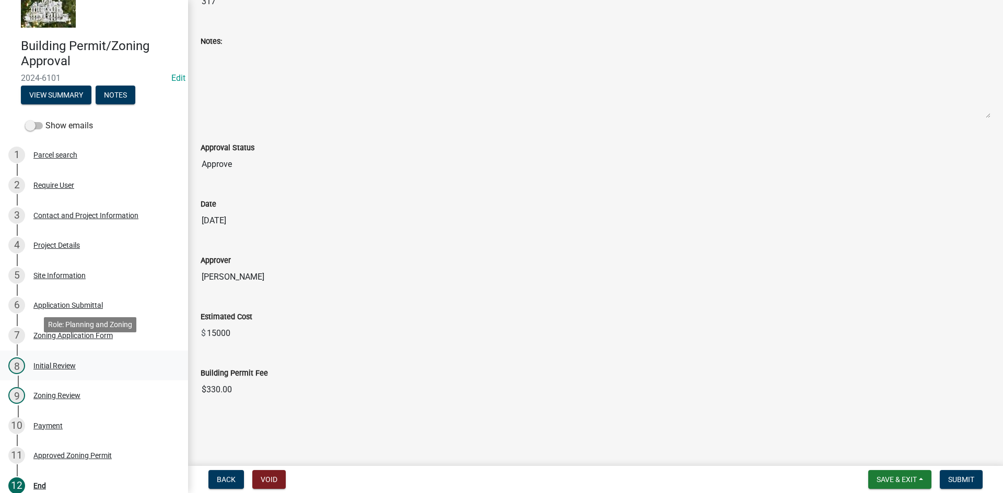
scroll to position [104, 0]
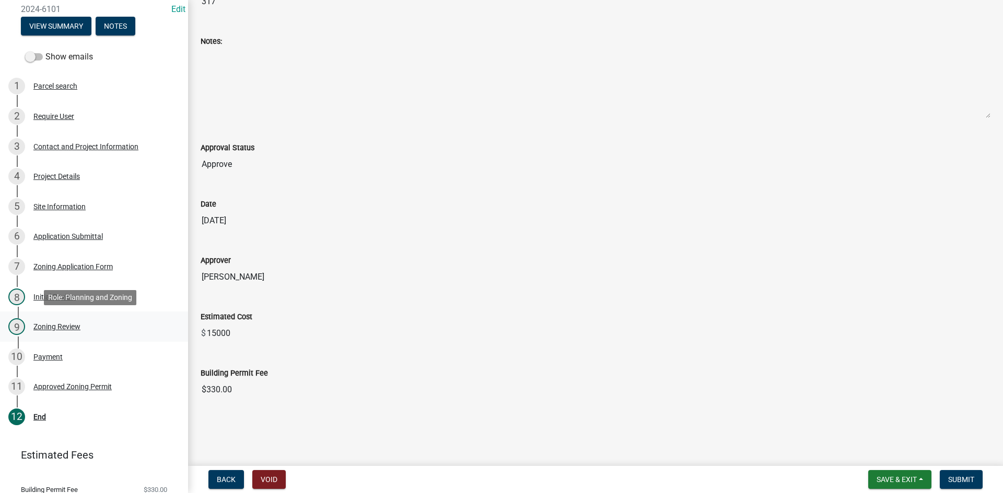
click at [58, 326] on div "Zoning Review" at bounding box center [56, 326] width 47 height 7
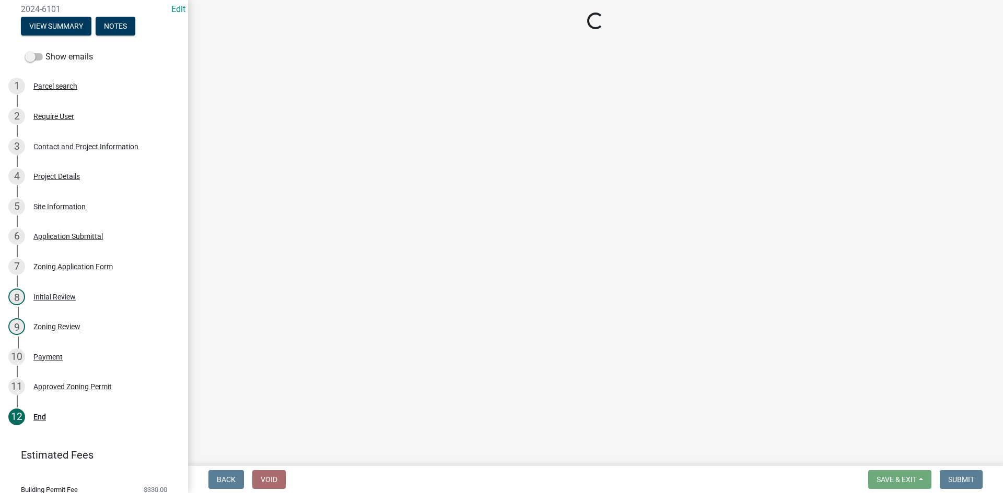
select select "61a96a0a-9003-40ca-83a4-3b4bdf05623d"
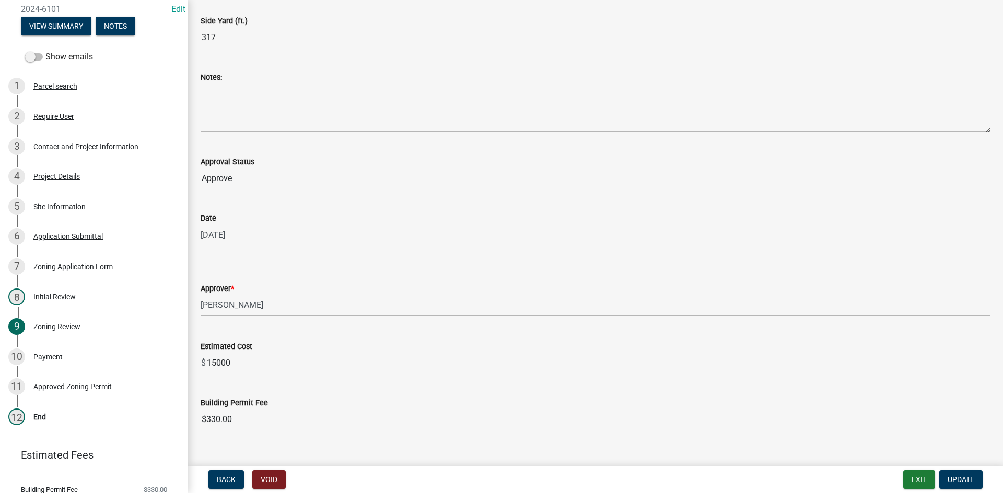
scroll to position [465, 0]
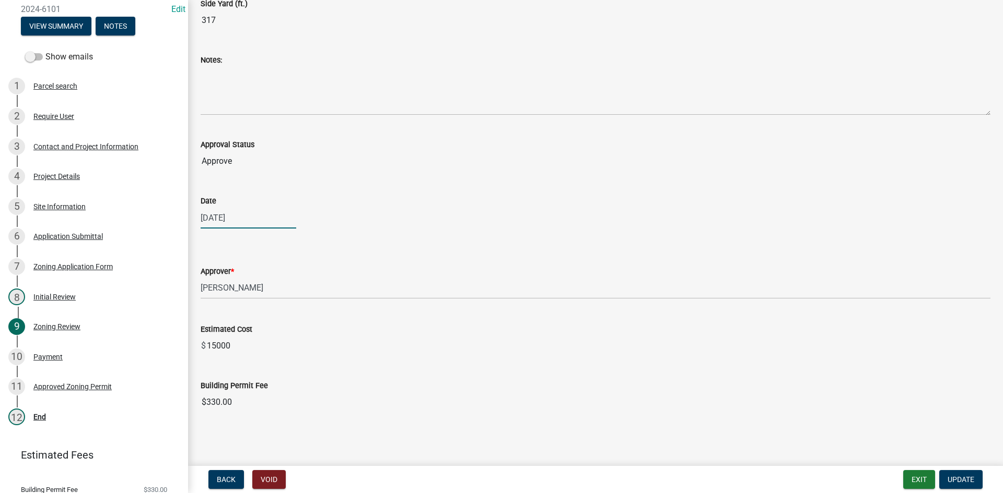
click at [244, 215] on div "08/13/2024" at bounding box center [249, 217] width 96 height 21
select select "8"
click at [283, 237] on select "1524 1525 1526 1527 1528 1529 1530 1531 1532 1533 1534 1535 1536 1537 1538 1539…" at bounding box center [283, 240] width 38 height 16
select select "2025"
click at [264, 232] on select "1524 1525 1526 1527 1528 1529 1530 1531 1532 1533 1534 1535 1536 1537 1538 1539…" at bounding box center [283, 240] width 38 height 16
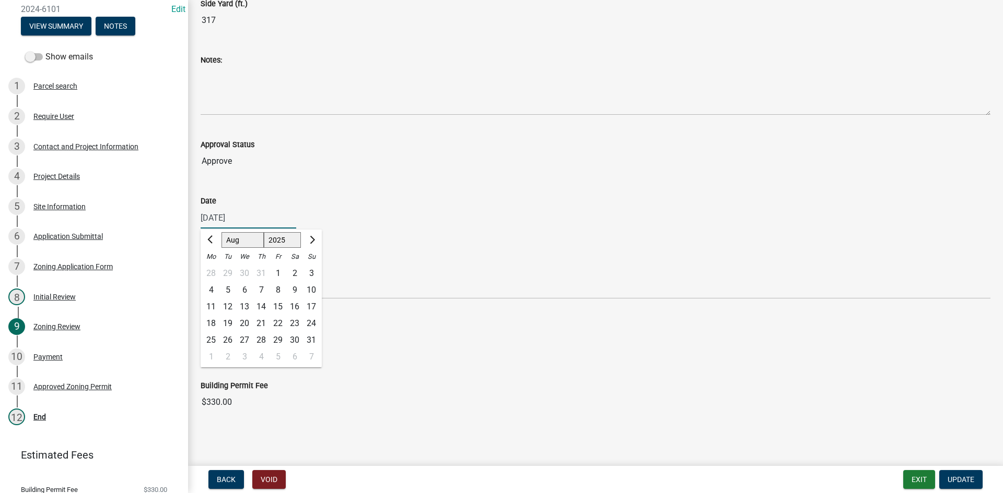
click at [242, 305] on div "13" at bounding box center [244, 307] width 17 height 17
type input "08/13/2025"
click at [959, 481] on span "Update" at bounding box center [960, 480] width 27 height 8
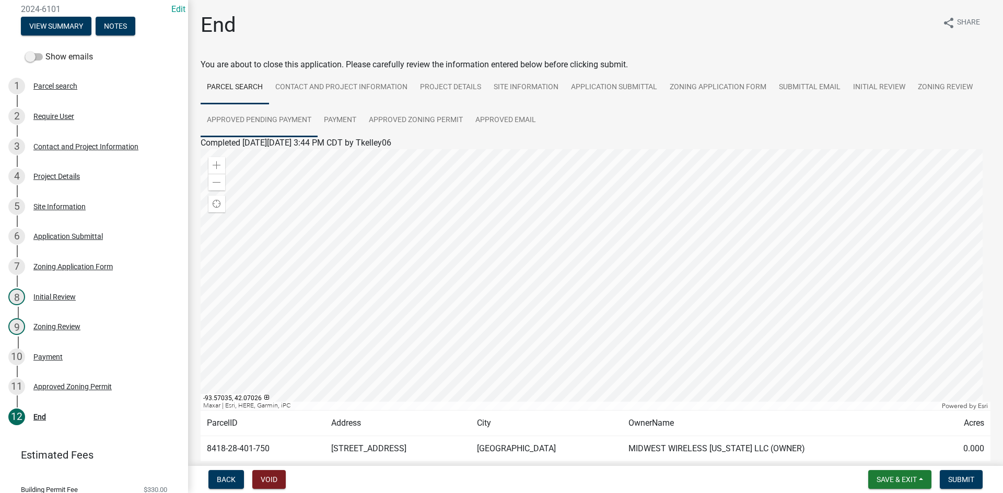
click at [241, 123] on link "Approved Pending Payment" at bounding box center [259, 120] width 117 height 33
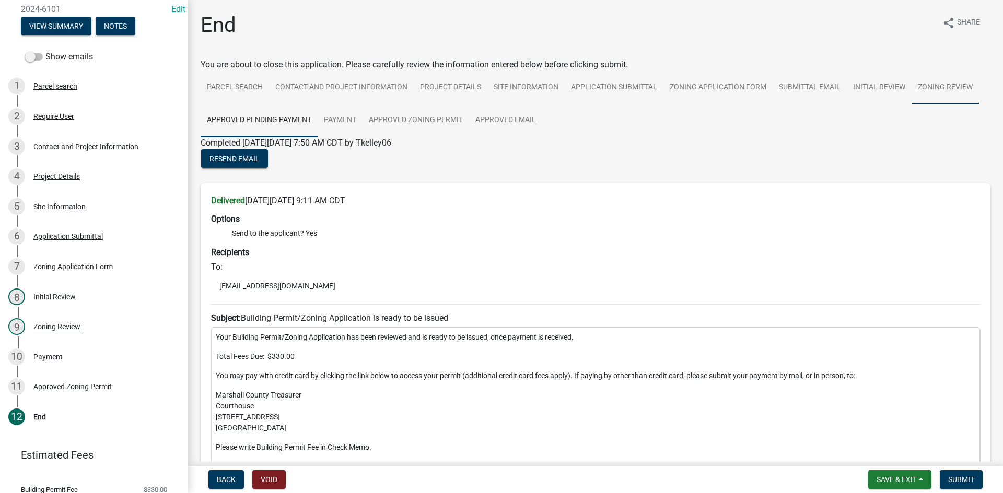
click at [933, 86] on link "Zoning Review" at bounding box center [944, 87] width 67 height 33
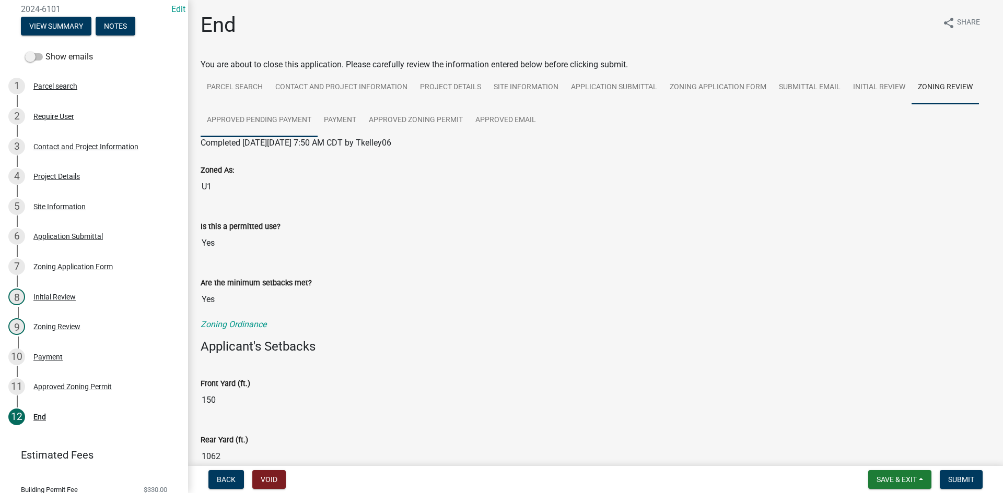
click at [258, 116] on link "Approved Pending Payment" at bounding box center [259, 120] width 117 height 33
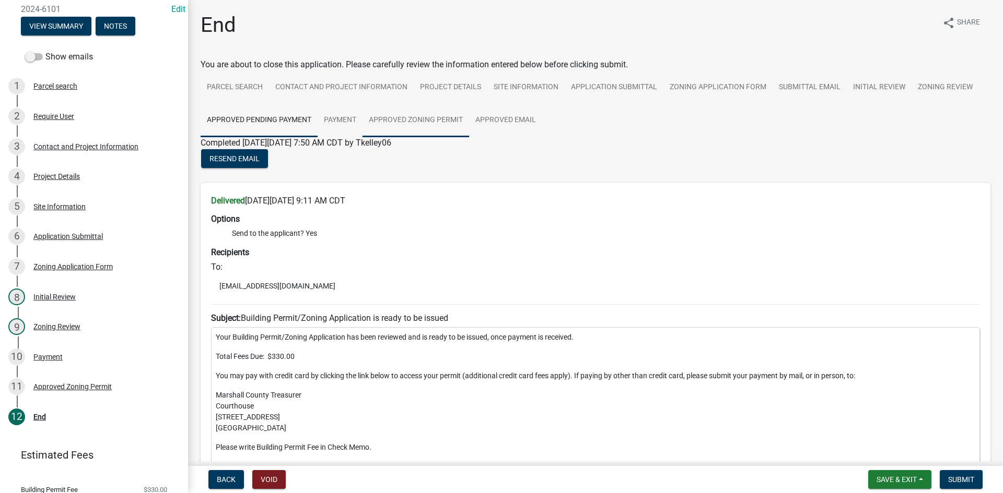
click at [405, 120] on link "Approved Zoning Permit" at bounding box center [415, 120] width 107 height 33
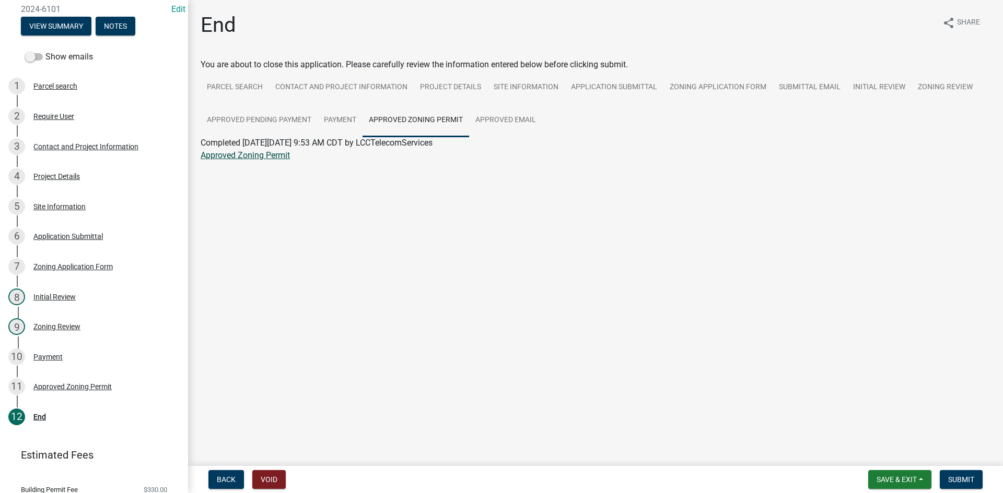
click at [254, 156] on link "Approved Zoning Permit" at bounding box center [245, 155] width 89 height 10
click at [239, 90] on link "Parcel search" at bounding box center [235, 87] width 68 height 33
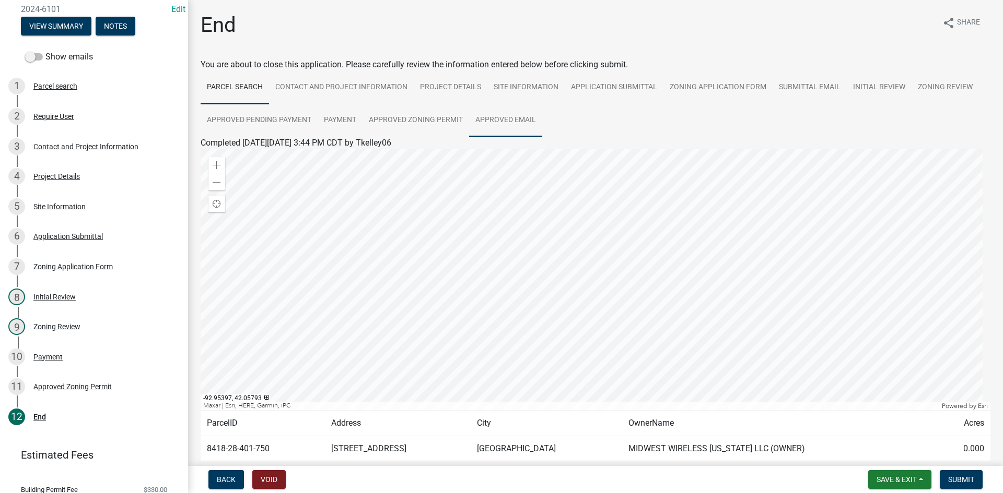
click at [499, 114] on link "Approved Email" at bounding box center [505, 120] width 73 height 33
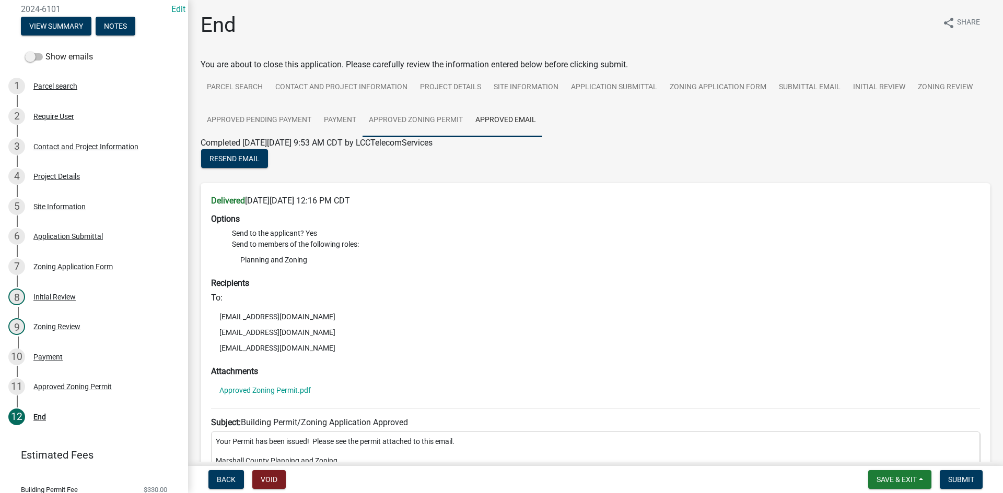
click at [420, 115] on link "Approved Zoning Permit" at bounding box center [415, 120] width 107 height 33
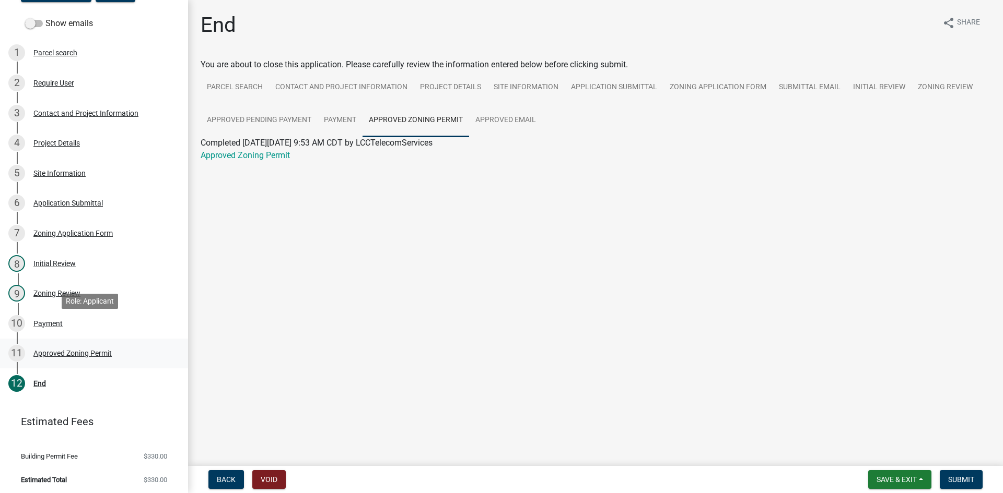
scroll to position [140, 0]
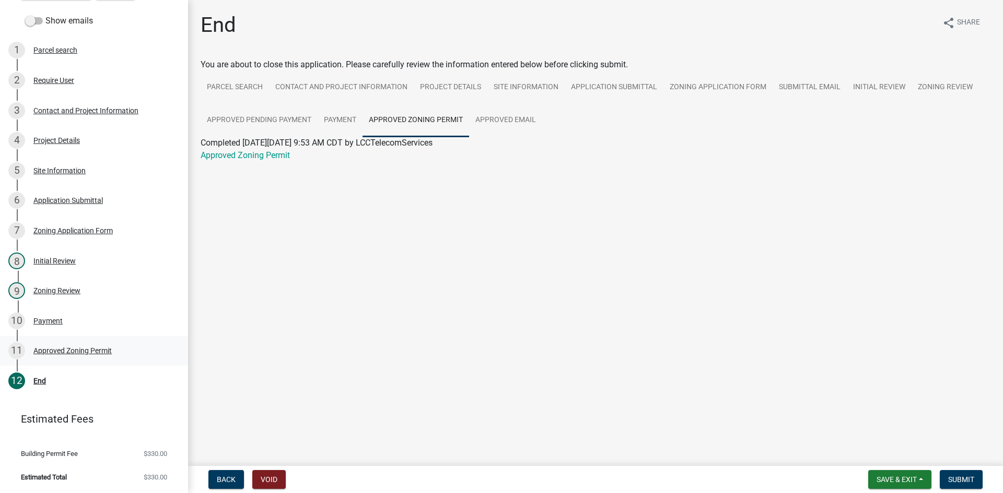
click at [65, 352] on div "Approved Zoning Permit" at bounding box center [72, 350] width 78 height 7
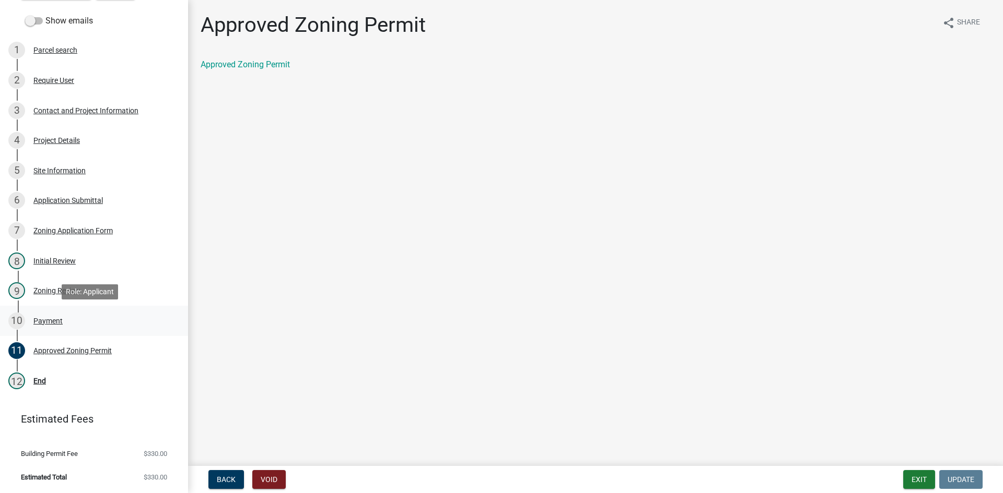
click at [52, 317] on div "Payment" at bounding box center [47, 320] width 29 height 7
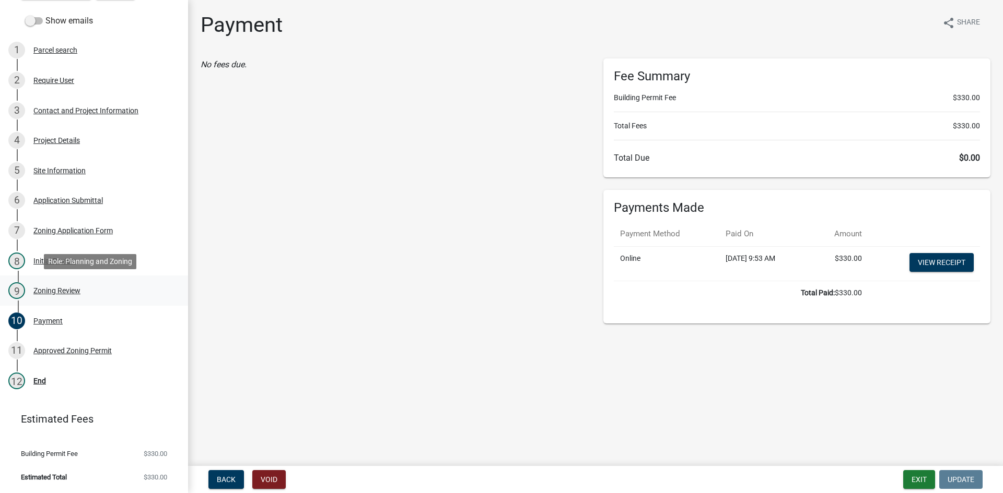
click at [58, 291] on div "Zoning Review" at bounding box center [56, 290] width 47 height 7
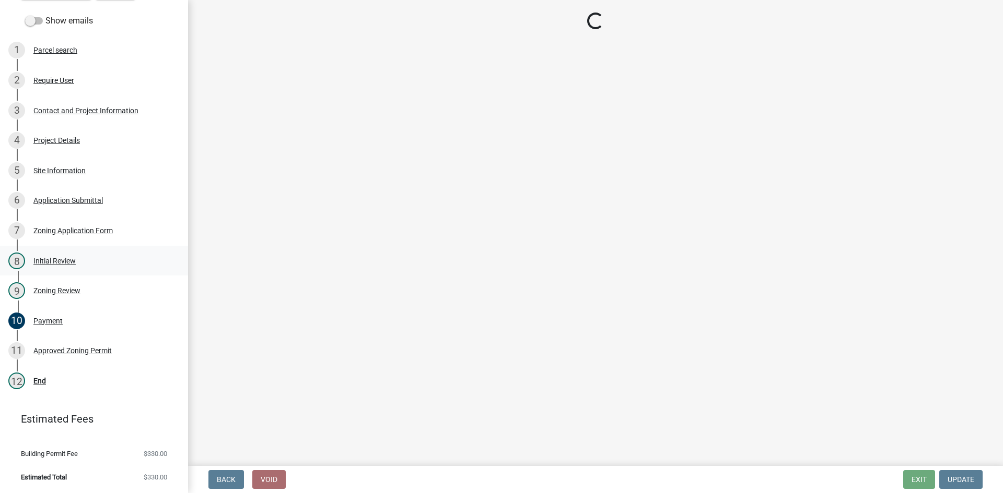
select select "61a96a0a-9003-40ca-83a4-3b4bdf05623d"
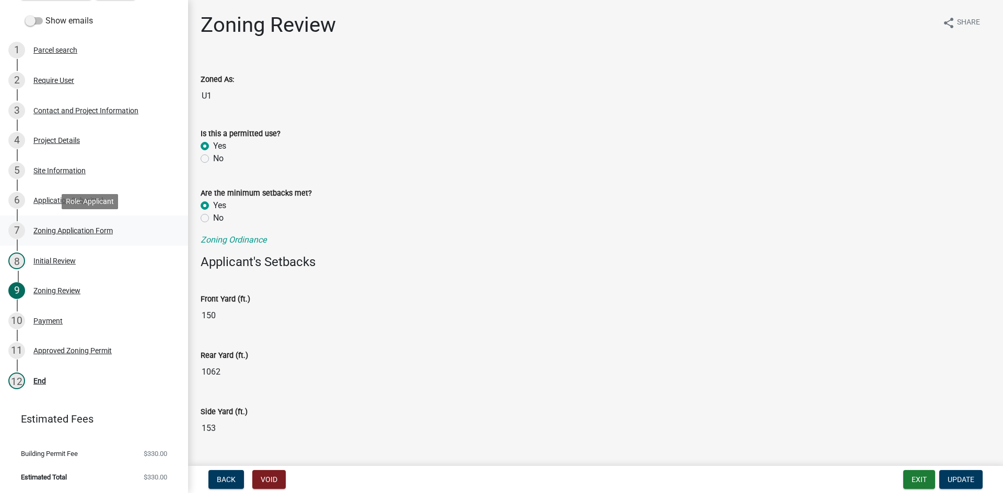
click at [70, 223] on div "7 Zoning Application Form" at bounding box center [89, 230] width 163 height 17
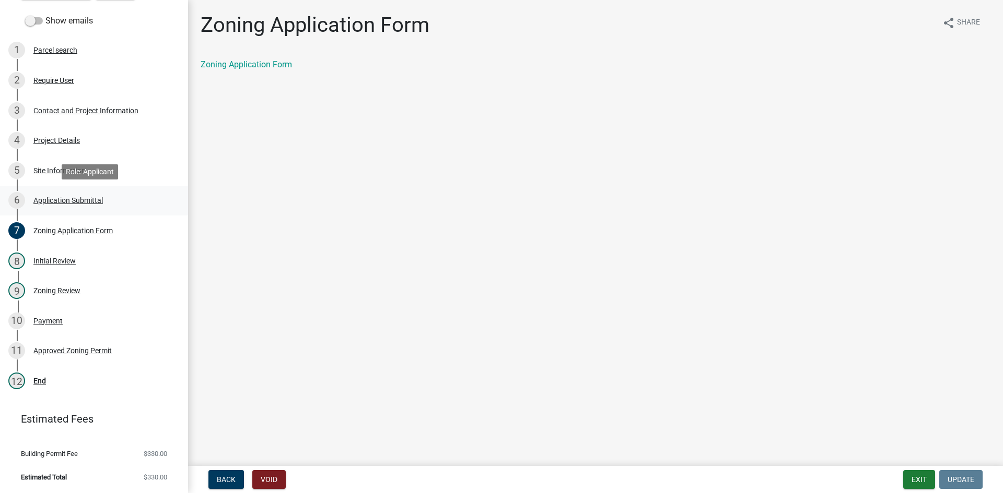
click at [45, 199] on div "Application Submittal" at bounding box center [67, 200] width 69 height 7
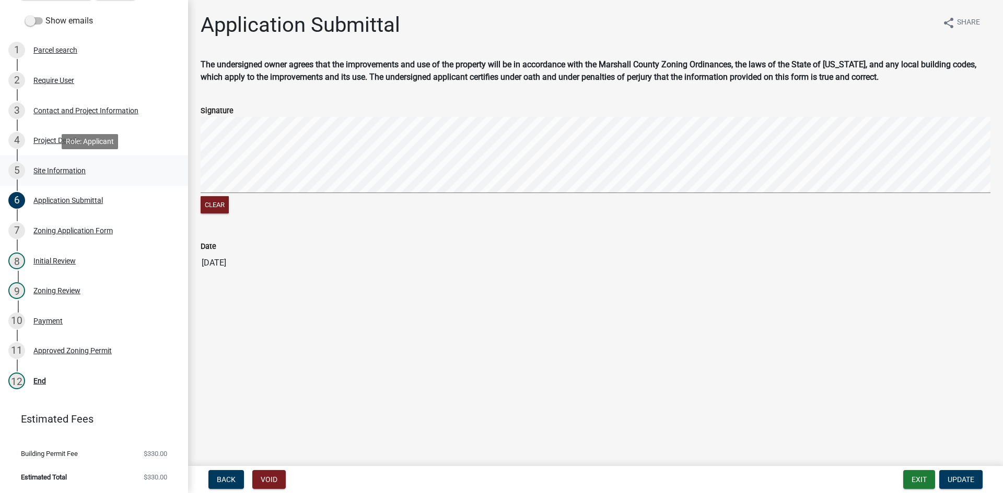
click at [48, 170] on div "Site Information" at bounding box center [59, 170] width 52 height 7
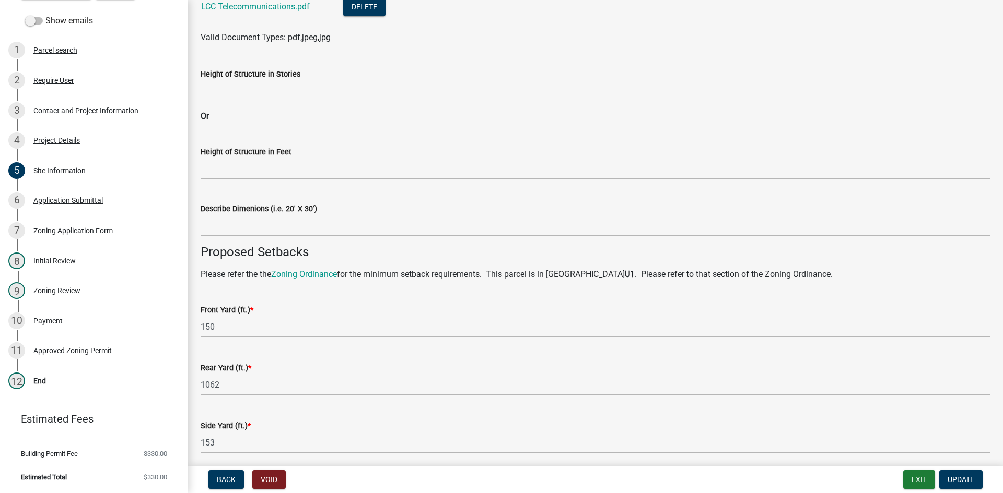
scroll to position [261, 0]
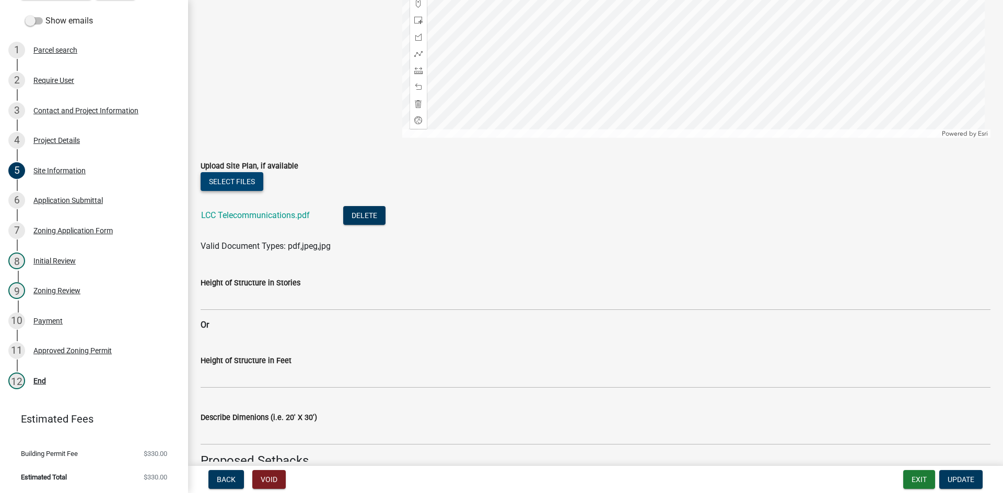
click at [242, 180] on button "Select files" at bounding box center [232, 181] width 63 height 19
click at [244, 179] on button "Select files" at bounding box center [232, 181] width 63 height 19
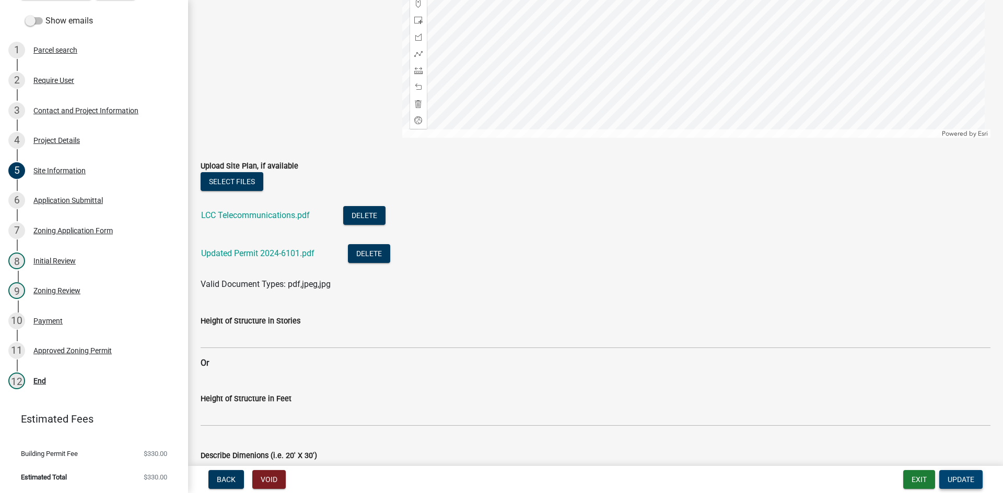
click at [957, 476] on span "Update" at bounding box center [960, 480] width 27 height 8
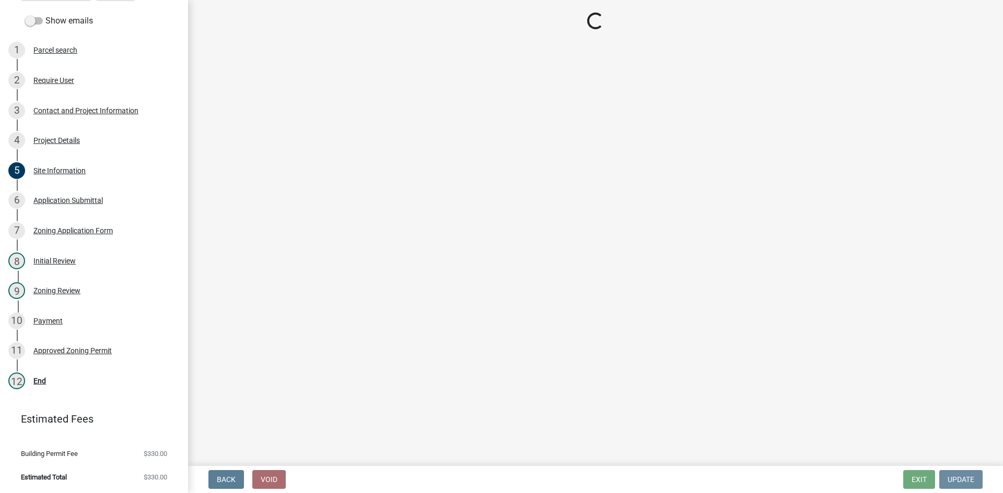
scroll to position [0, 0]
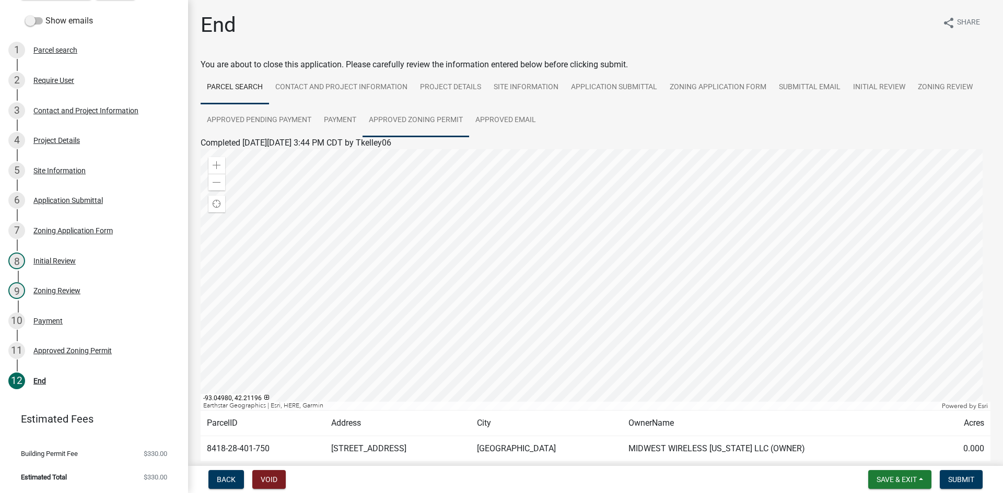
click at [444, 119] on link "Approved Zoning Permit" at bounding box center [415, 120] width 107 height 33
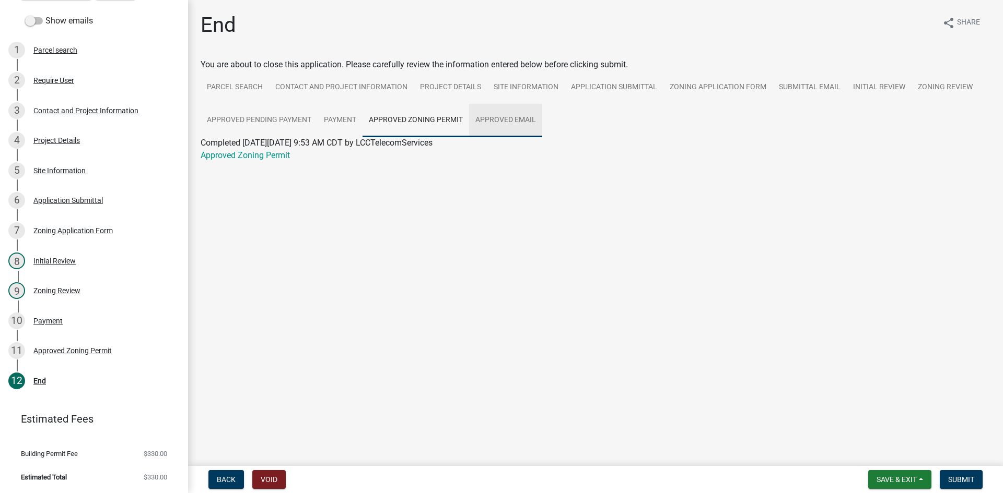
click at [495, 115] on link "Approved Email" at bounding box center [505, 120] width 73 height 33
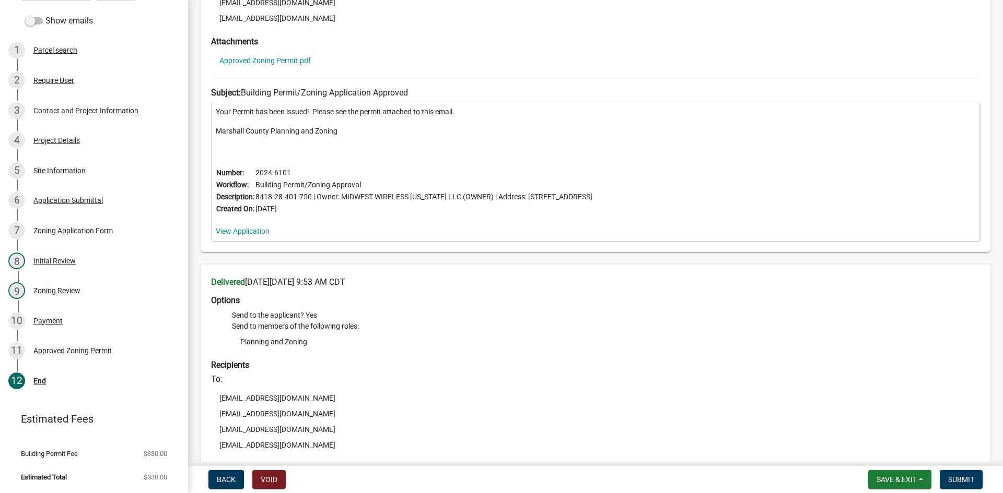
scroll to position [352, 0]
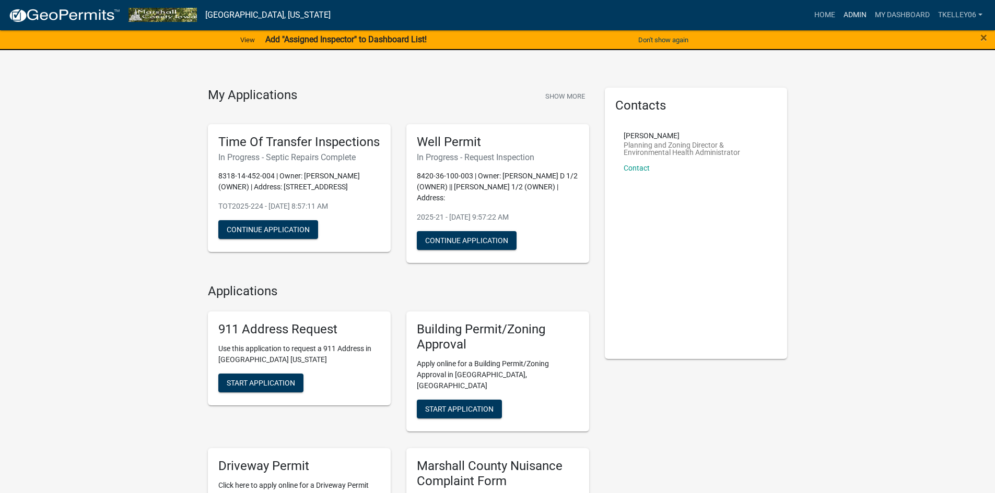
click at [855, 16] on link "Admin" at bounding box center [854, 15] width 31 height 20
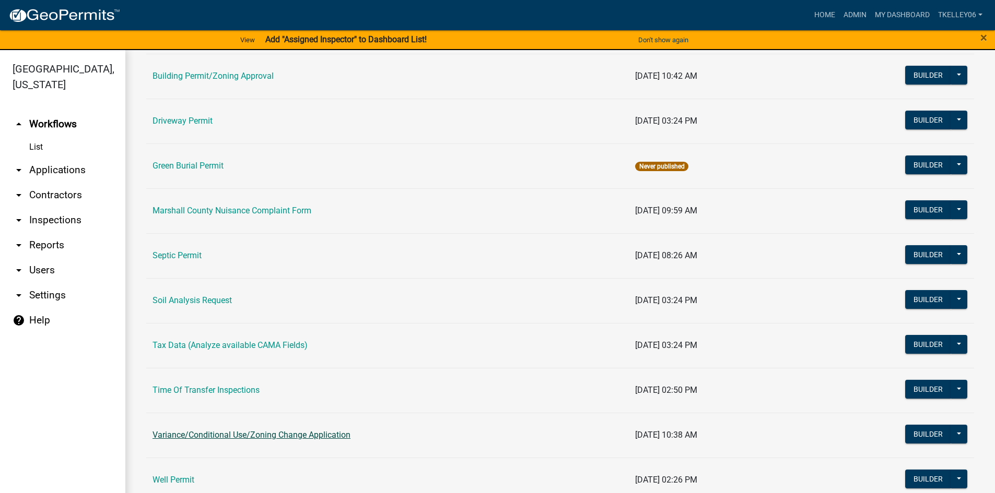
scroll to position [157, 0]
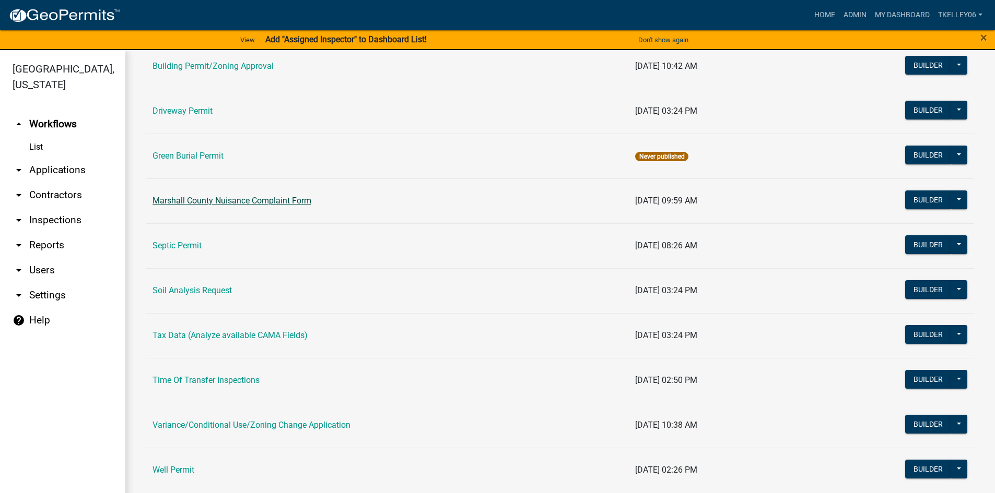
click at [260, 202] on link "Marshall County Nuisance Complaint Form" at bounding box center [231, 201] width 159 height 10
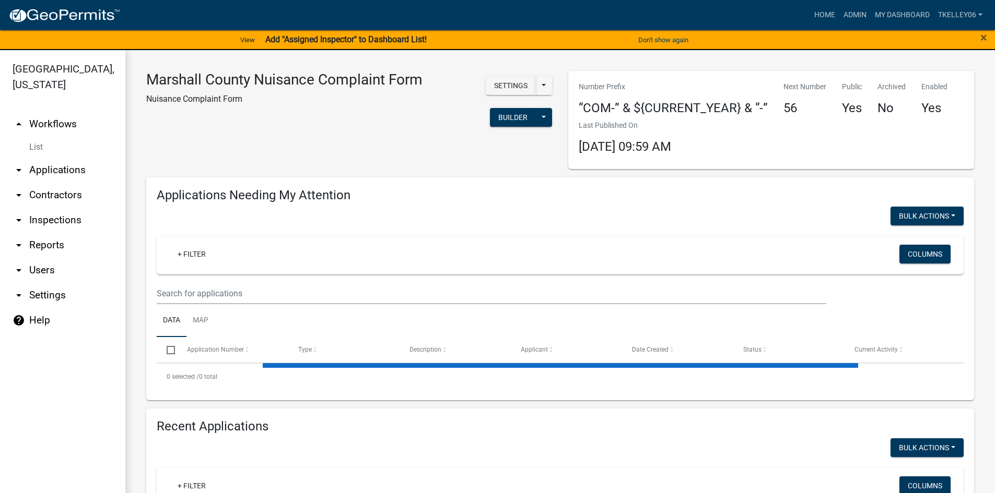
select select "3: 100"
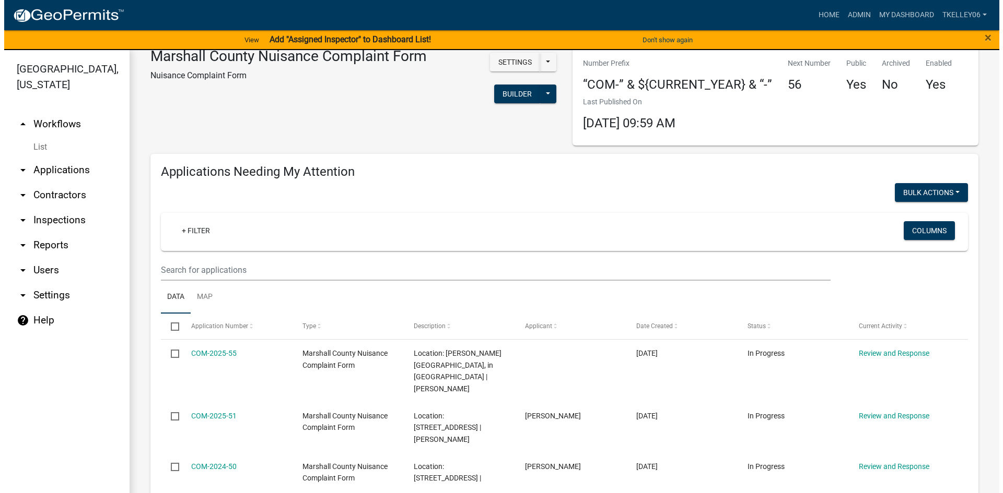
scroll to position [157, 0]
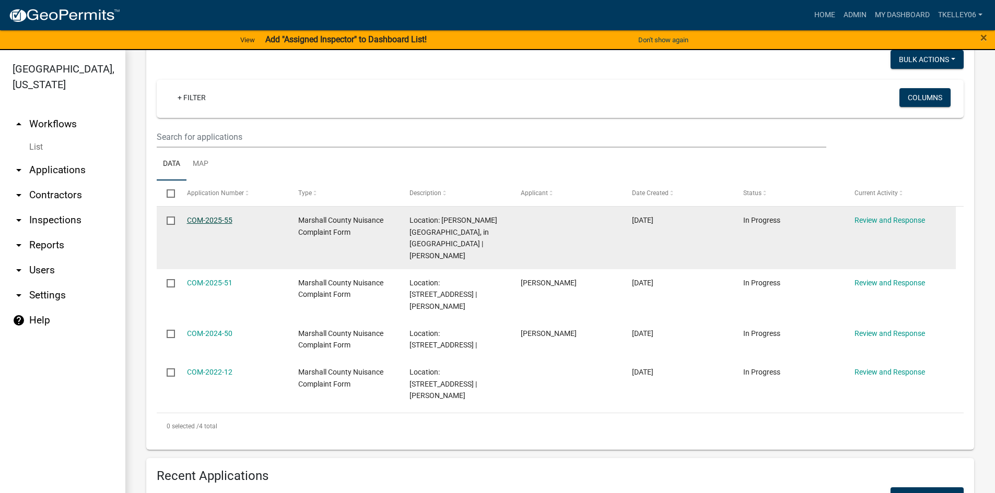
click at [208, 218] on link "COM-2025-55" at bounding box center [209, 220] width 45 height 8
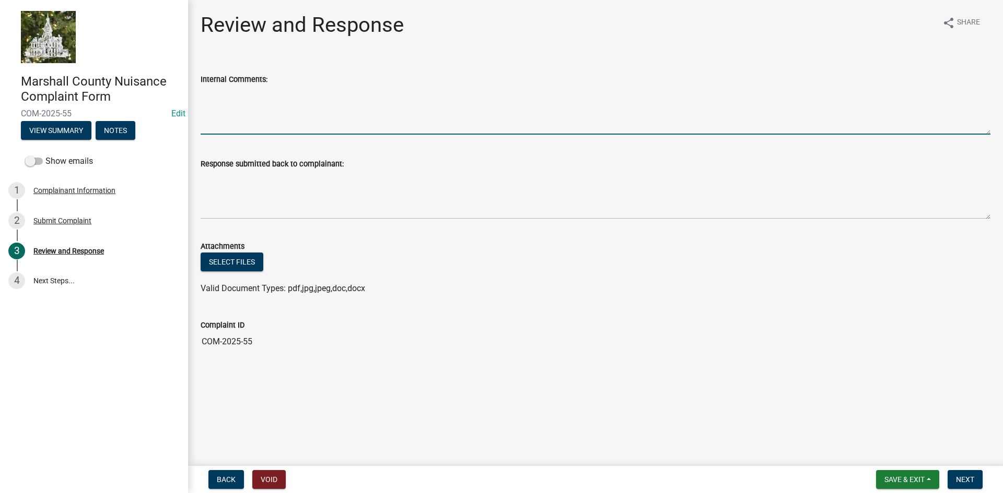
click at [285, 120] on textarea "Internal Comments:" at bounding box center [595, 110] width 789 height 49
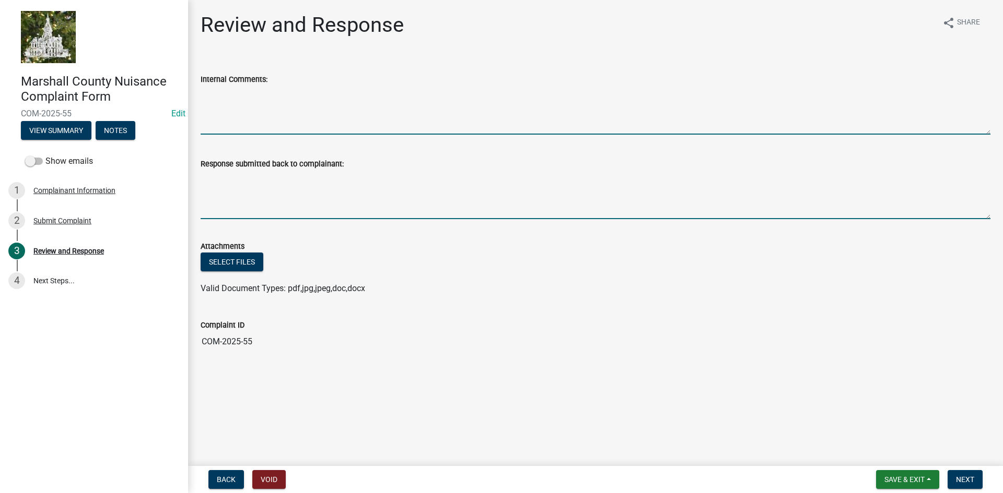
click at [254, 203] on textarea "Response submitted back to complainant:" at bounding box center [595, 194] width 789 height 49
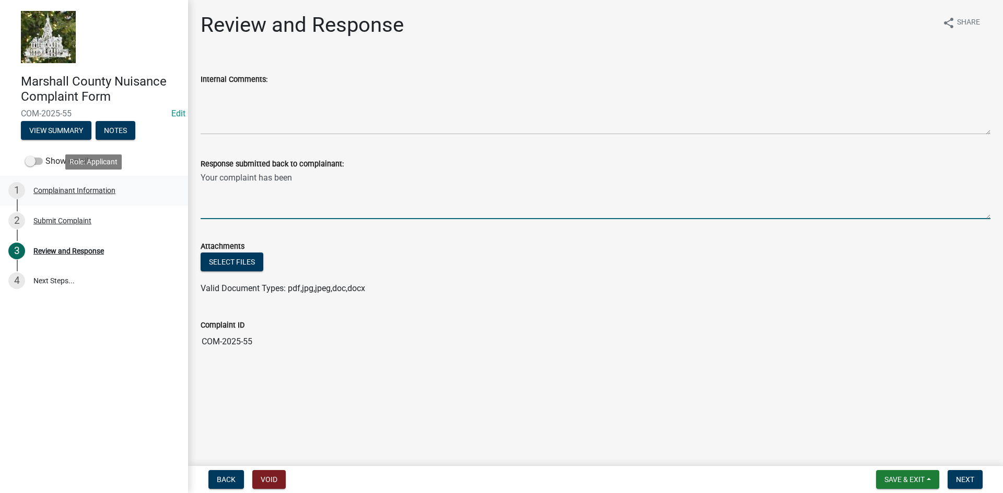
type textarea "Your complaint has been"
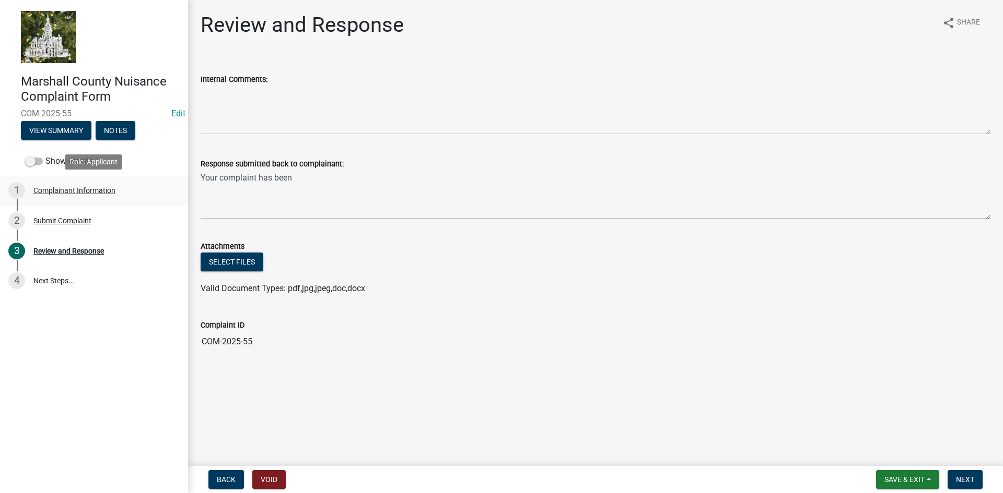
click at [107, 190] on div "Complainant Information" at bounding box center [74, 190] width 82 height 7
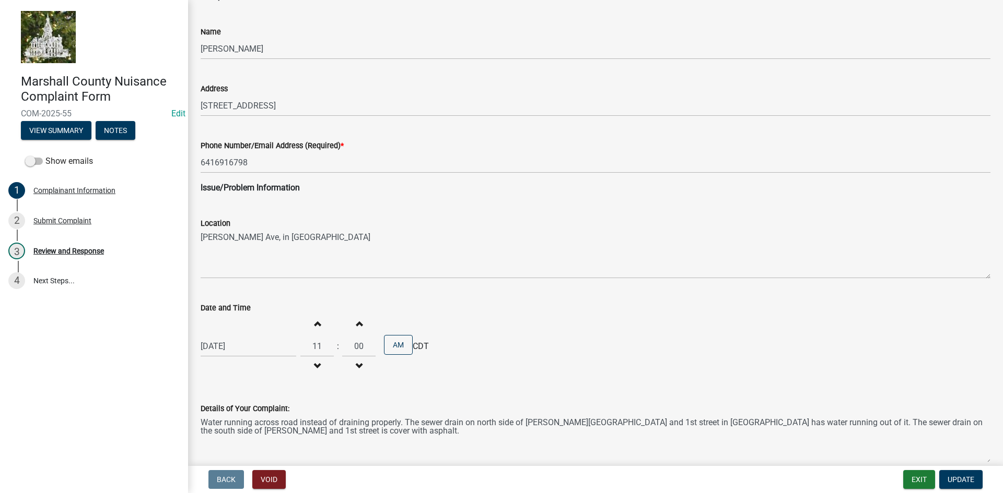
scroll to position [52, 0]
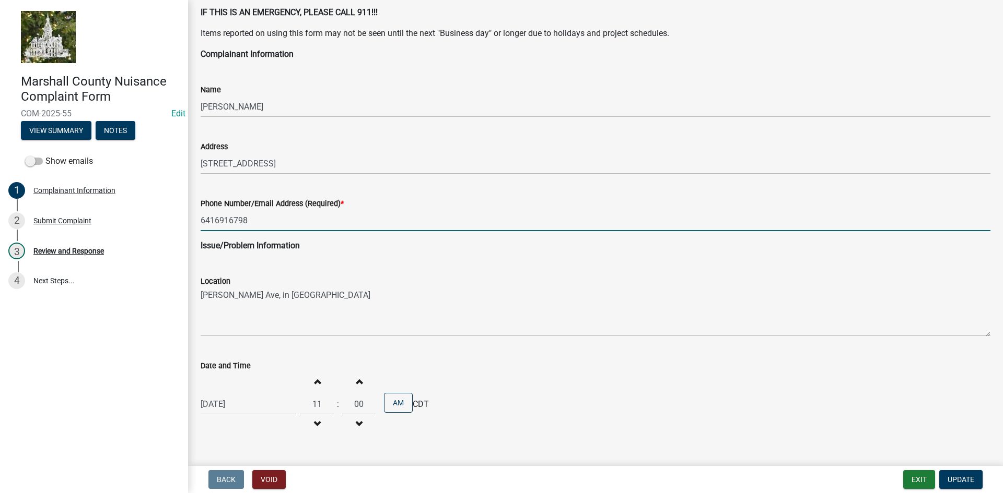
drag, startPoint x: 286, startPoint y: 228, endPoint x: 197, endPoint y: 219, distance: 89.7
click at [197, 219] on div "Phone Number/Email Address (Required) * 6416916798" at bounding box center [595, 207] width 805 height 49
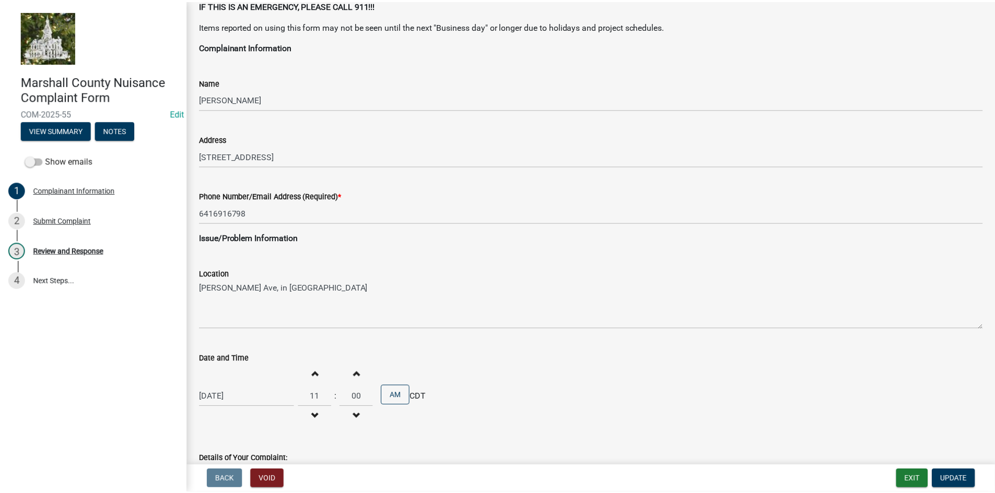
scroll to position [0, 0]
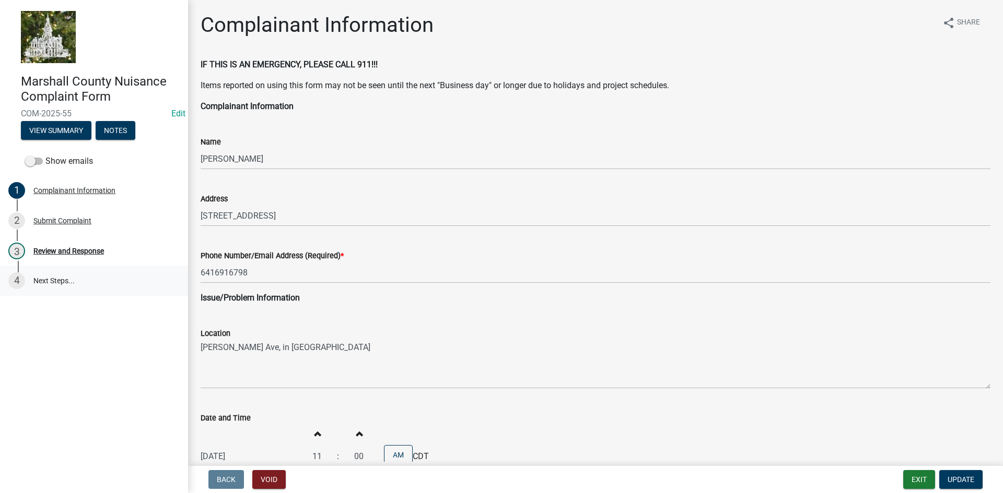
click at [48, 284] on link "4 Next Steps..." at bounding box center [94, 281] width 188 height 30
click at [54, 253] on div "Review and Response" at bounding box center [68, 251] width 70 height 7
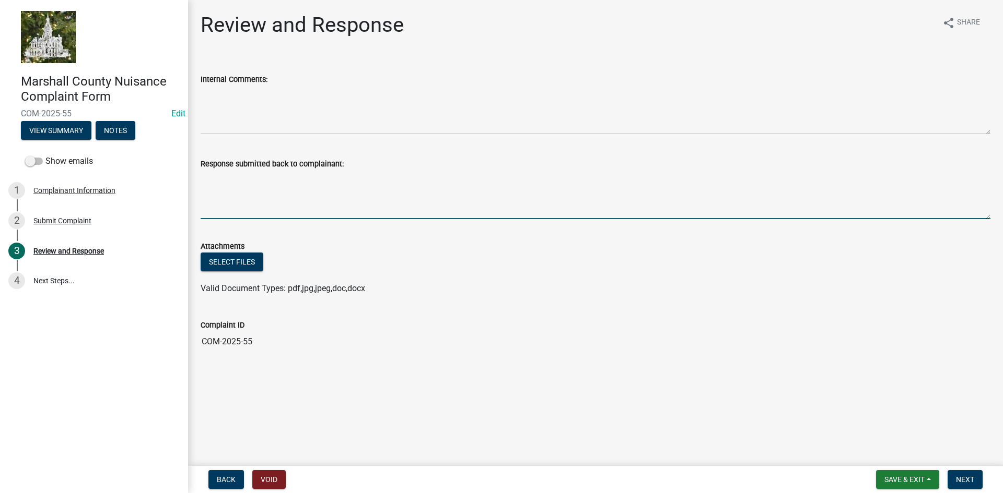
click at [245, 198] on textarea "Response submitted back to complainant:" at bounding box center [595, 194] width 789 height 49
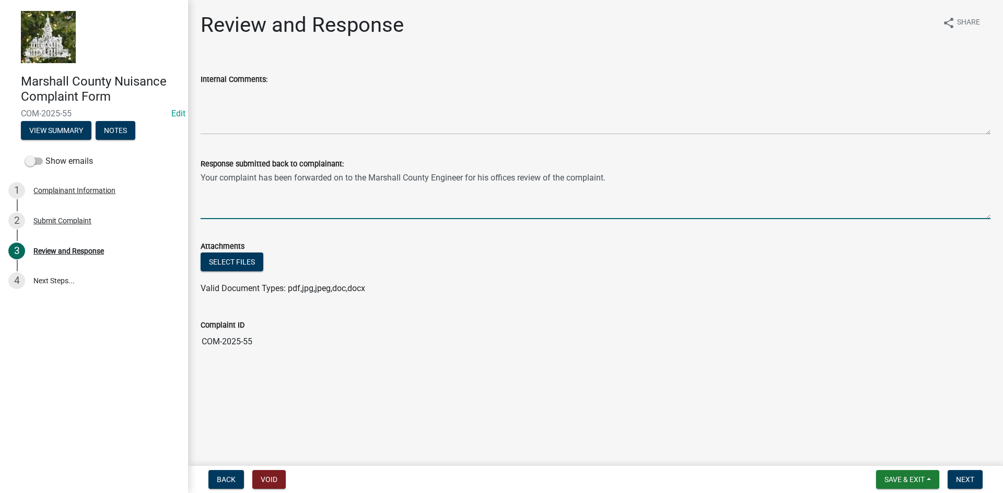
click at [254, 178] on textarea "Your complaint has been forwarded on to the Marshall County Engineer for his of…" at bounding box center [595, 194] width 789 height 49
click at [623, 179] on textarea "Your information has been forwarded on to the Marshall County Engineer for his …" at bounding box center [595, 194] width 789 height 49
type textarea "Your information has been forwarded on to the Marshall County Engineer for his …"
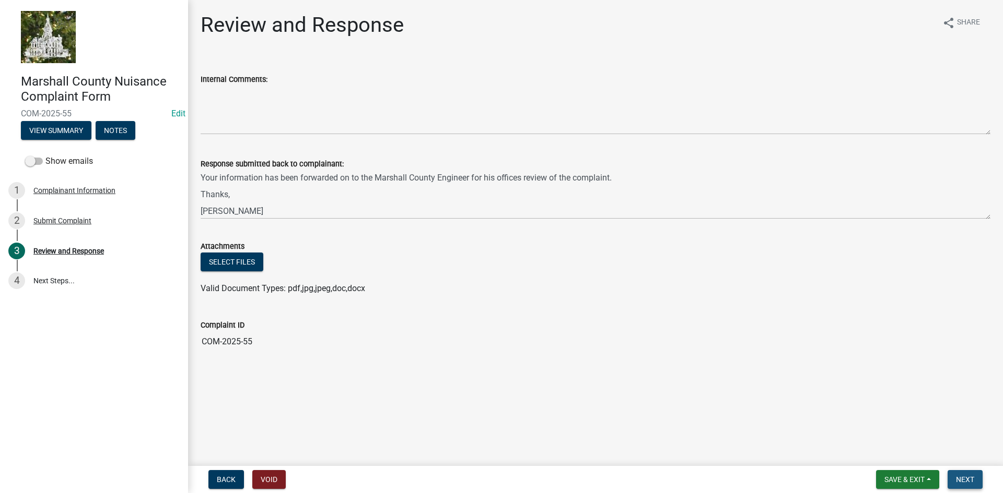
click at [965, 479] on span "Next" at bounding box center [965, 480] width 18 height 8
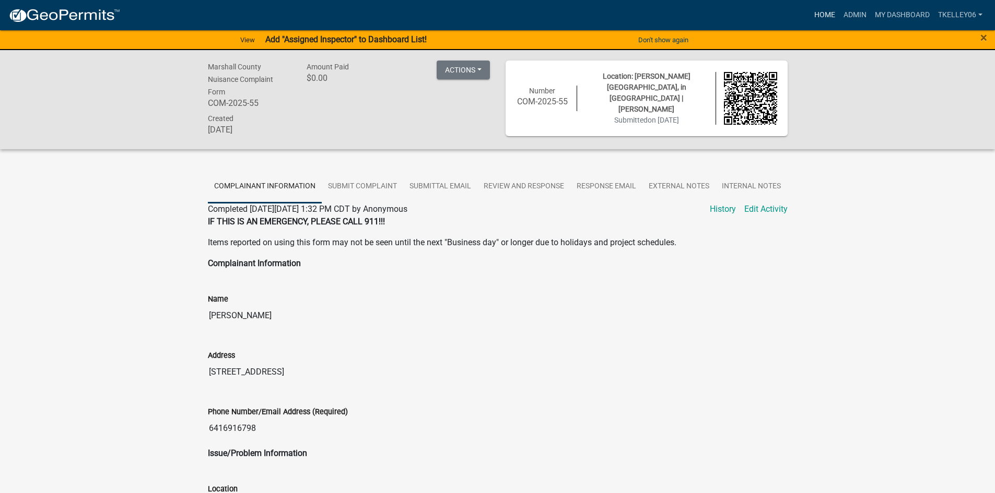
click at [821, 13] on link "Home" at bounding box center [824, 15] width 29 height 20
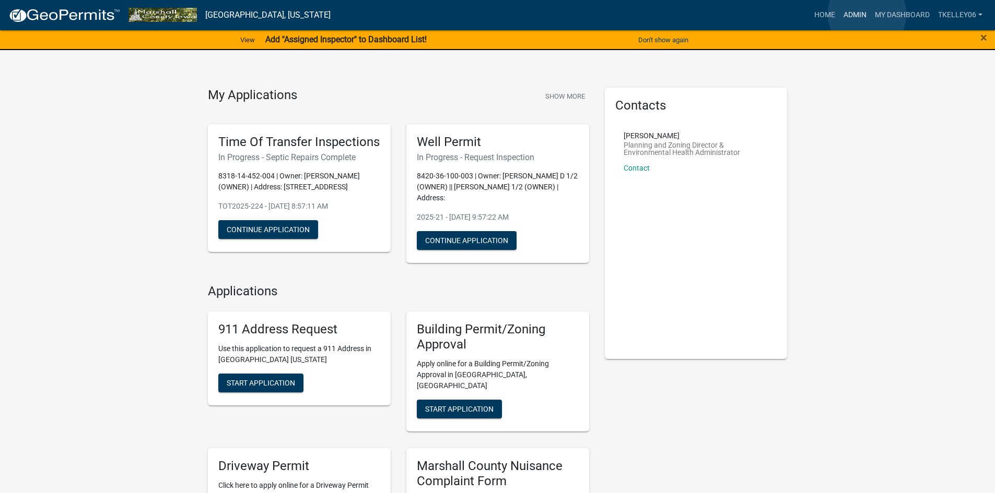
click at [867, 14] on link "Admin" at bounding box center [854, 15] width 31 height 20
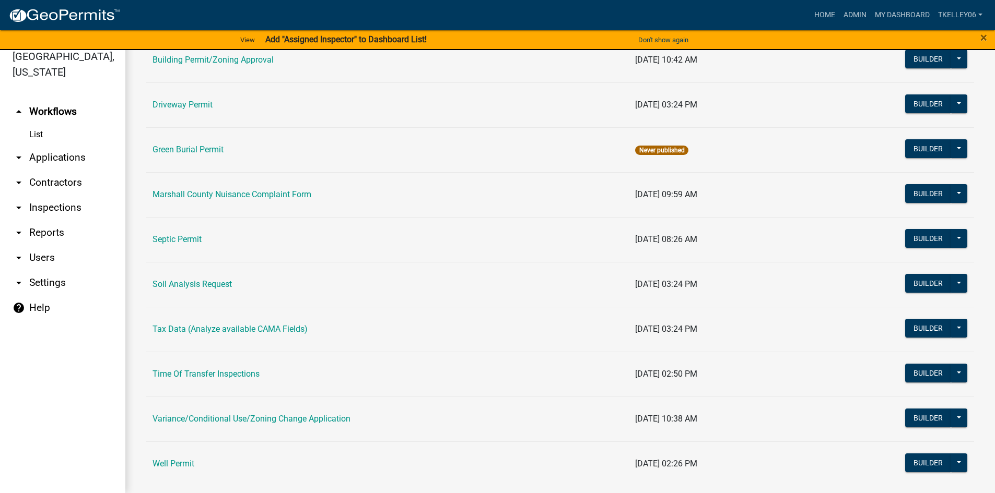
scroll to position [173, 0]
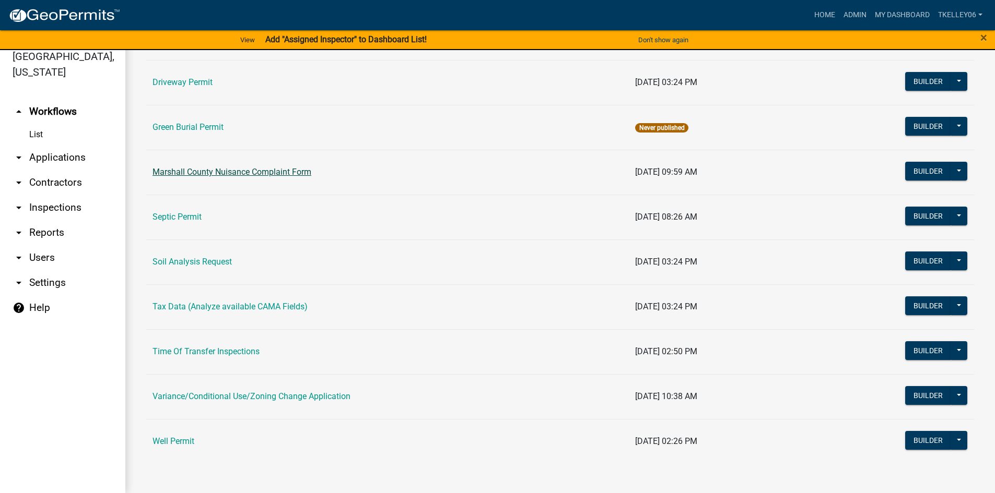
click at [228, 173] on link "Marshall County Nuisance Complaint Form" at bounding box center [231, 172] width 159 height 10
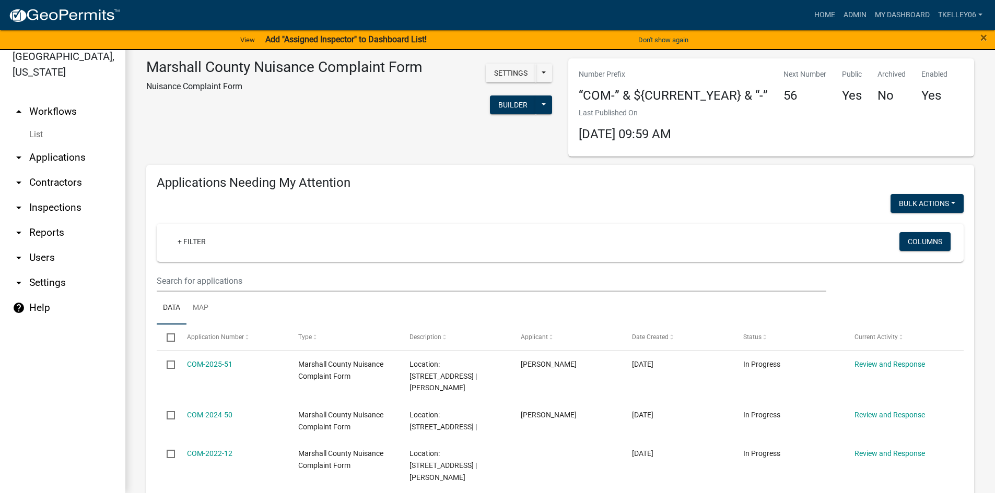
select select "3: 100"
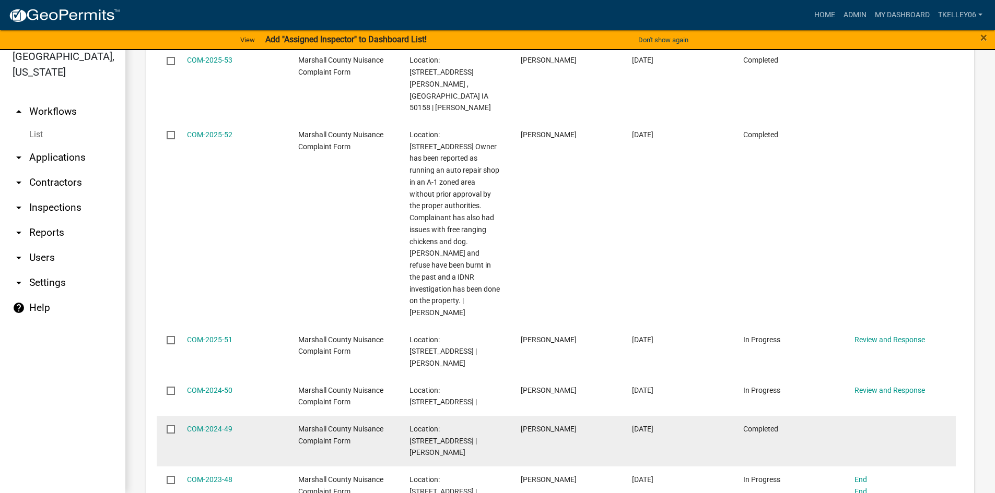
scroll to position [888, 0]
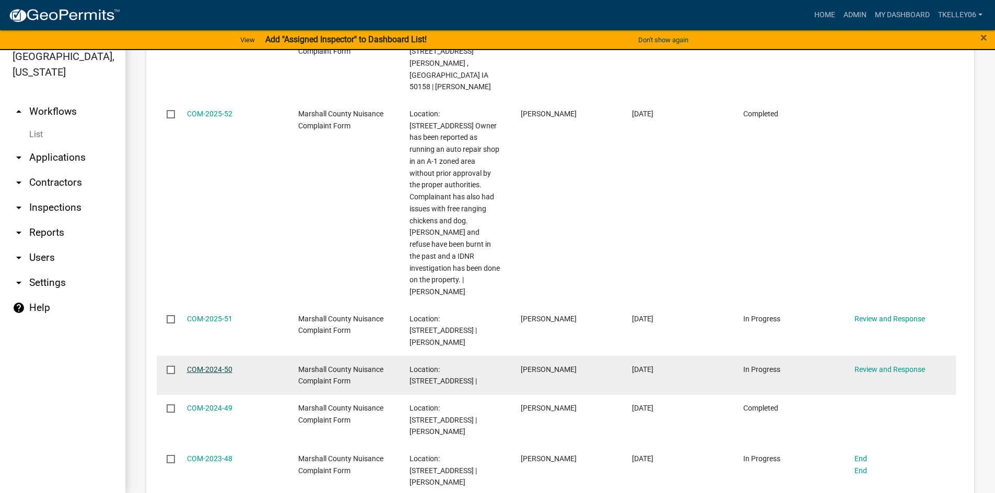
click at [210, 366] on link "COM-2024-50" at bounding box center [209, 370] width 45 height 8
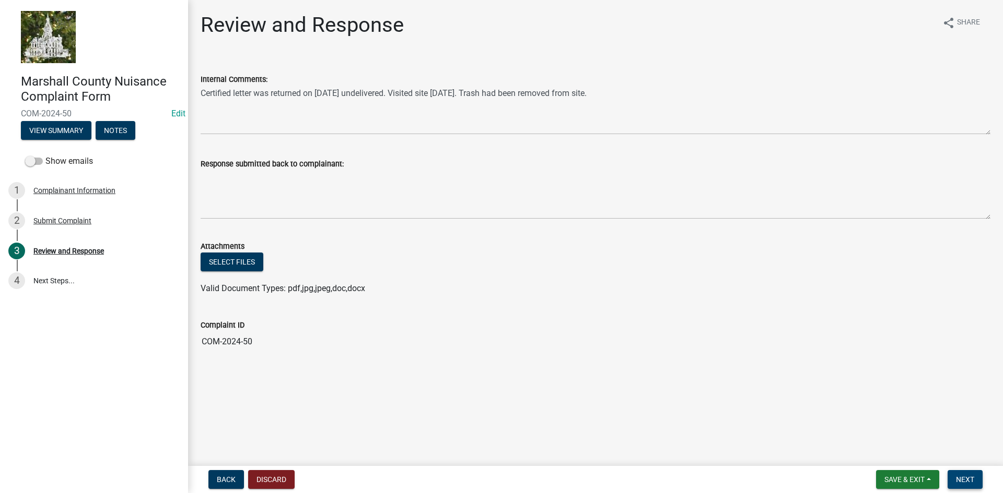
click at [959, 478] on span "Next" at bounding box center [965, 480] width 18 height 8
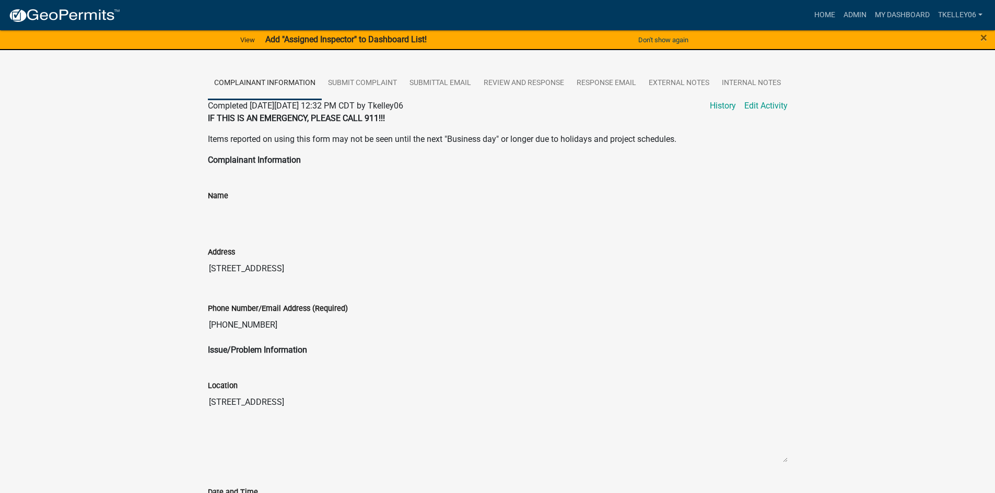
scroll to position [14, 0]
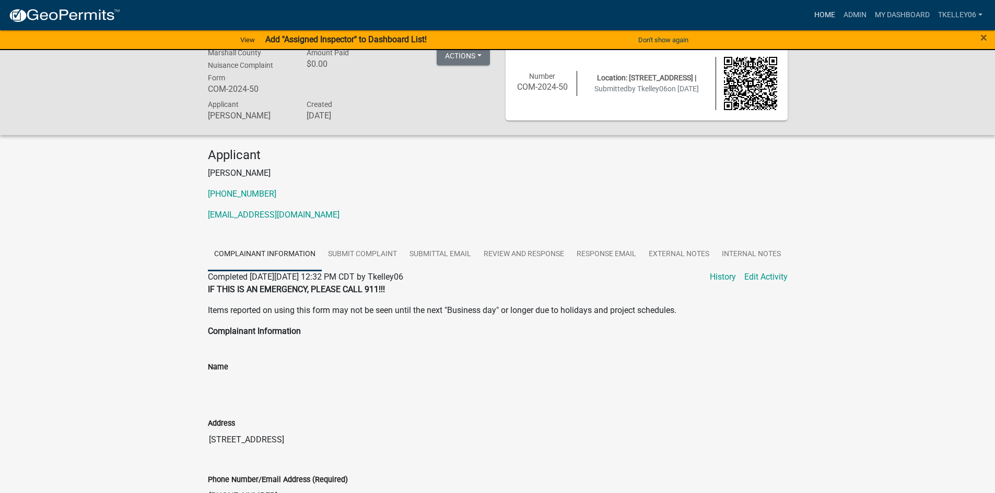
click at [820, 16] on link "Home" at bounding box center [824, 15] width 29 height 20
